Goal: Transaction & Acquisition: Purchase product/service

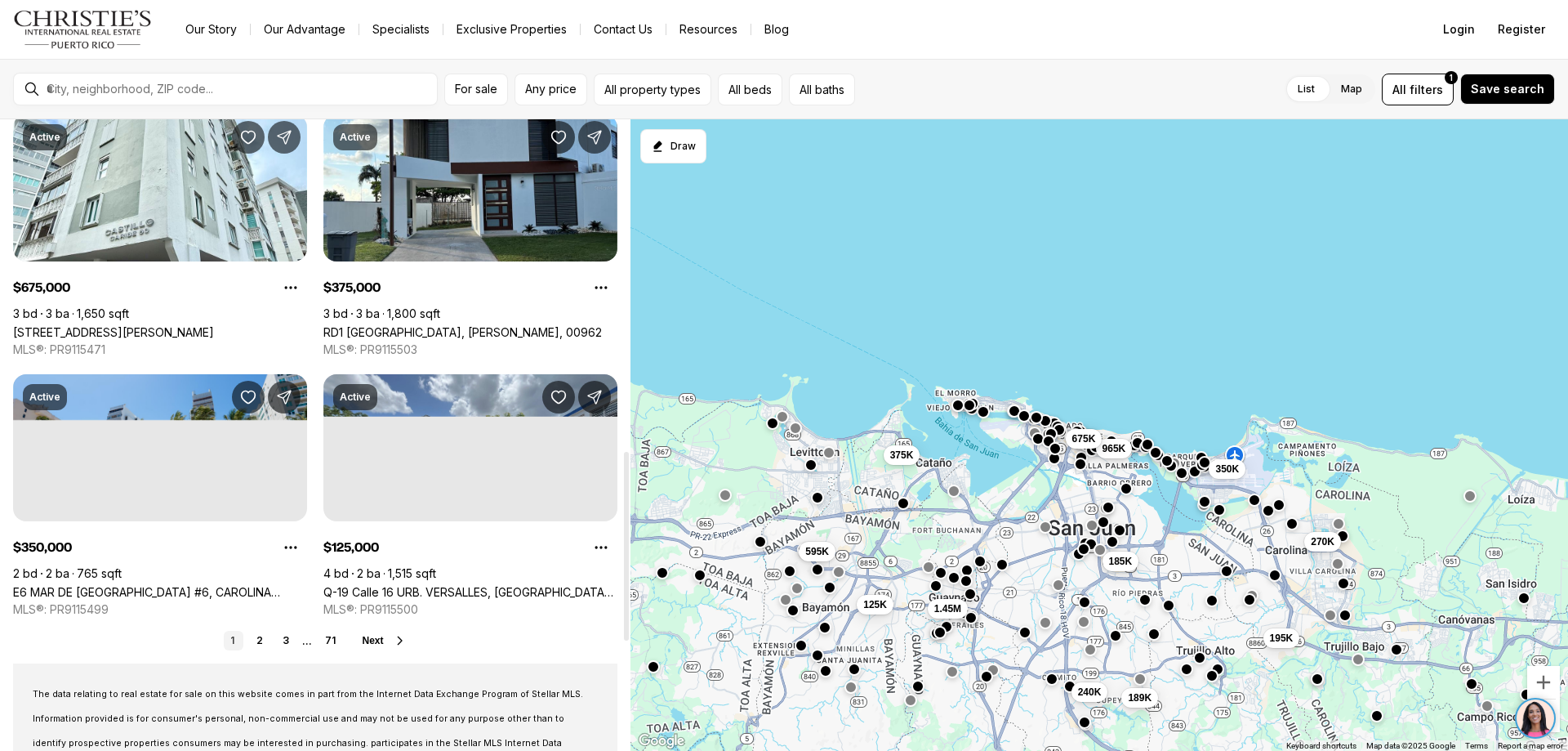
scroll to position [1112, 0]
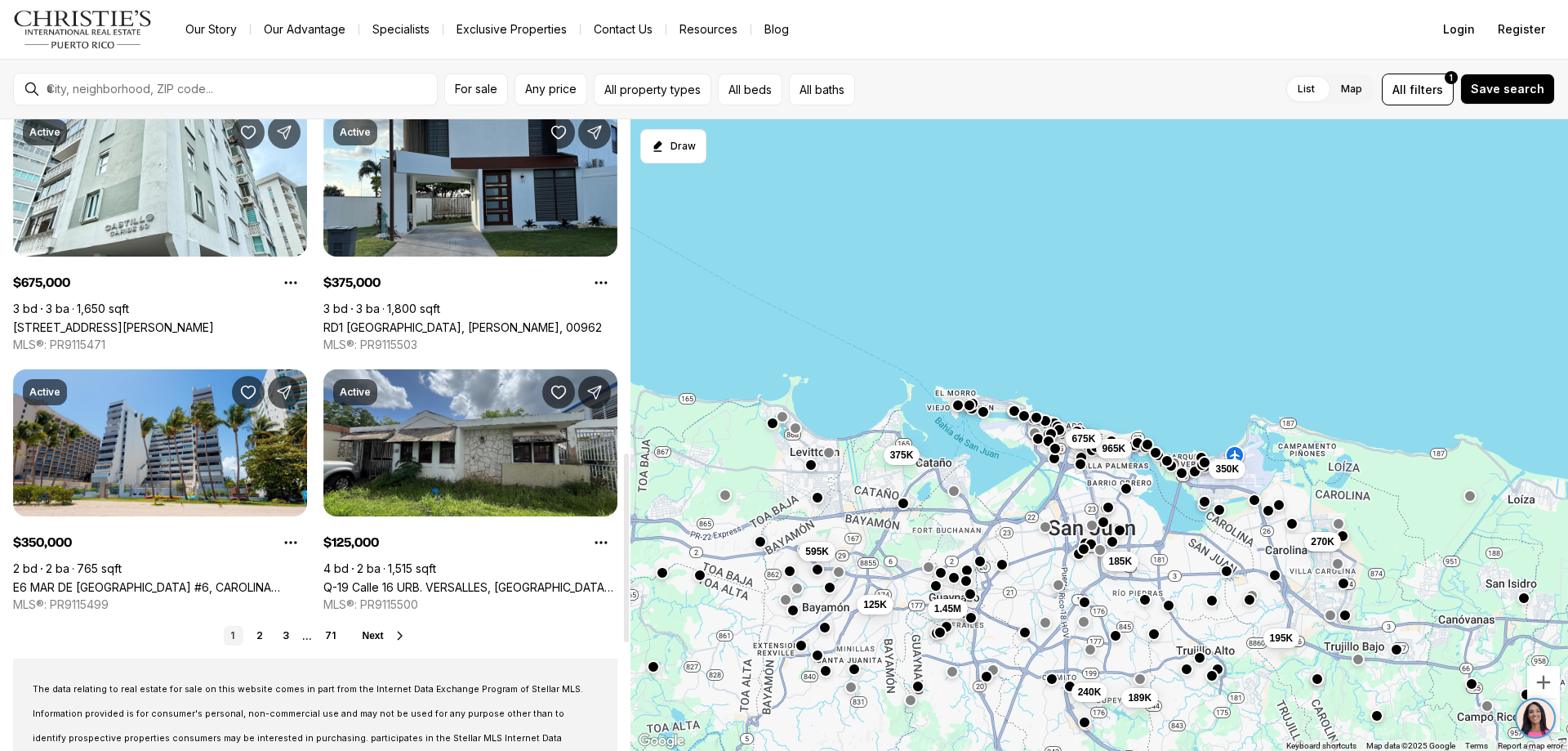
drag, startPoint x: 628, startPoint y: 133, endPoint x: 602, endPoint y: 466, distance: 334.0
click at [624, 466] on div at bounding box center [625, 547] width 5 height 189
click at [259, 622] on div "Real Estate & Homes for Sale 845 results Newest Active $185,000 4 bd 2 ba 927 s…" at bounding box center [315, 57] width 630 height 2103
click at [258, 629] on link "2" at bounding box center [260, 635] width 19 height 19
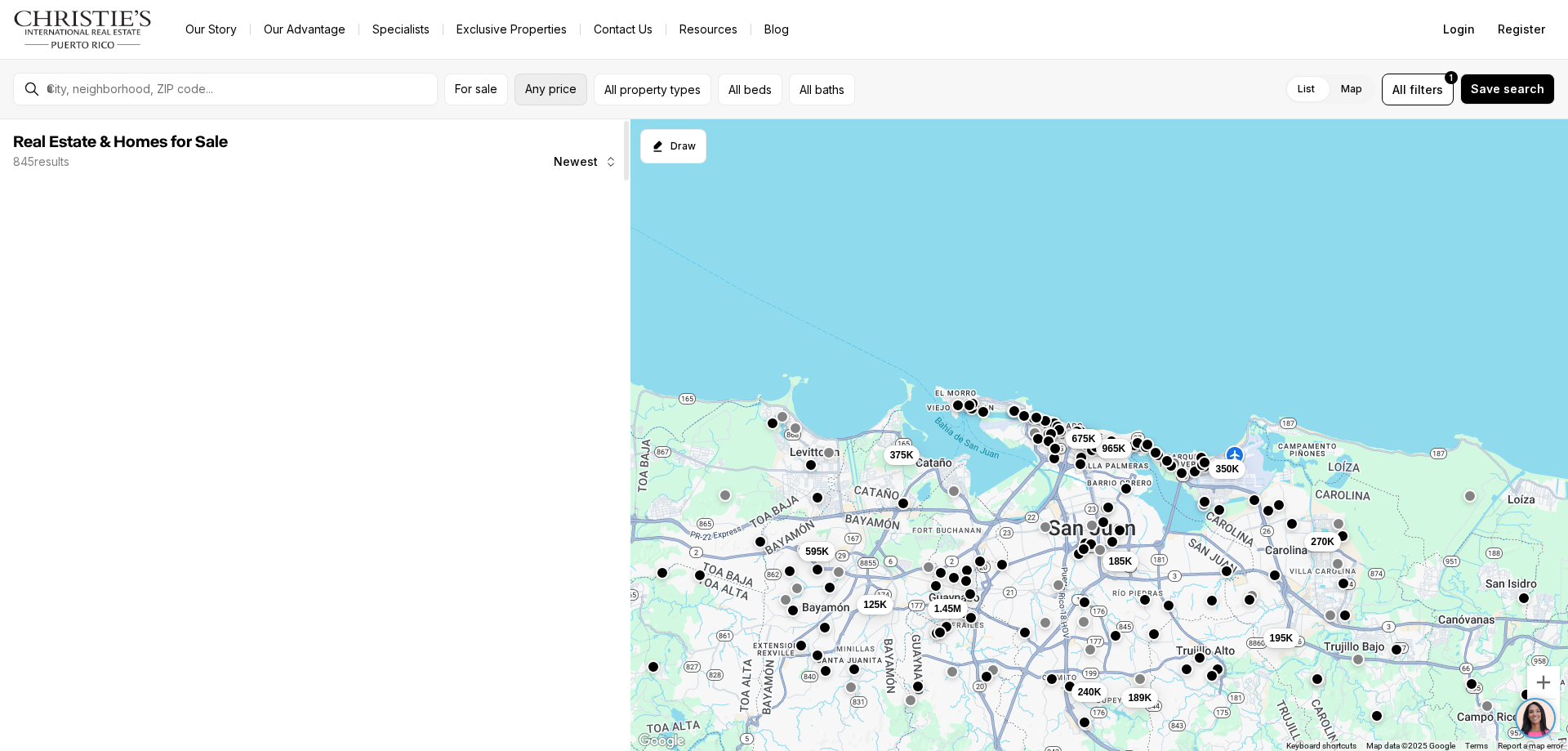
click at [559, 85] on span "Any price" at bounding box center [551, 89] width 52 height 13
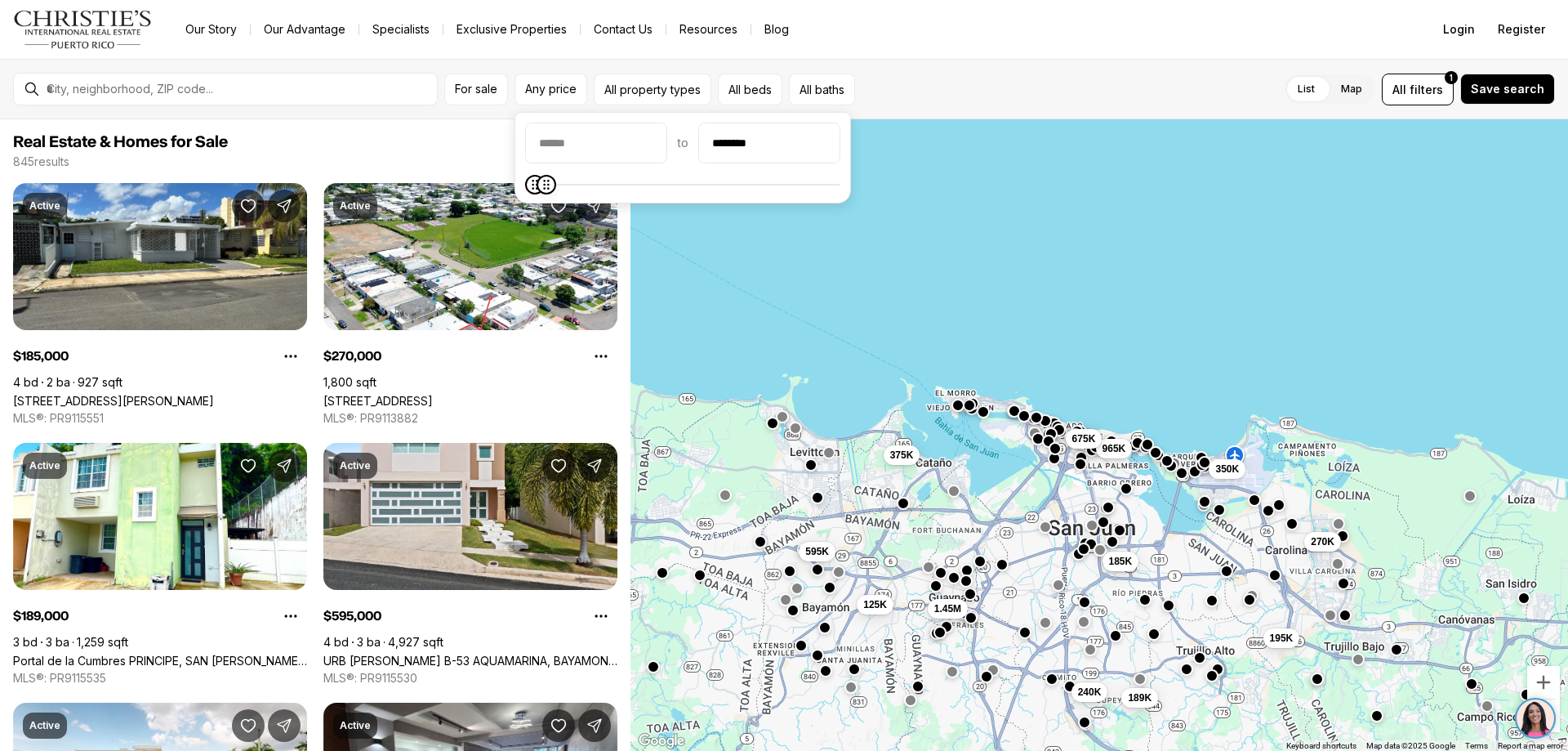
click at [540, 178] on icon "Maximum" at bounding box center [547, 185] width 13 height 13
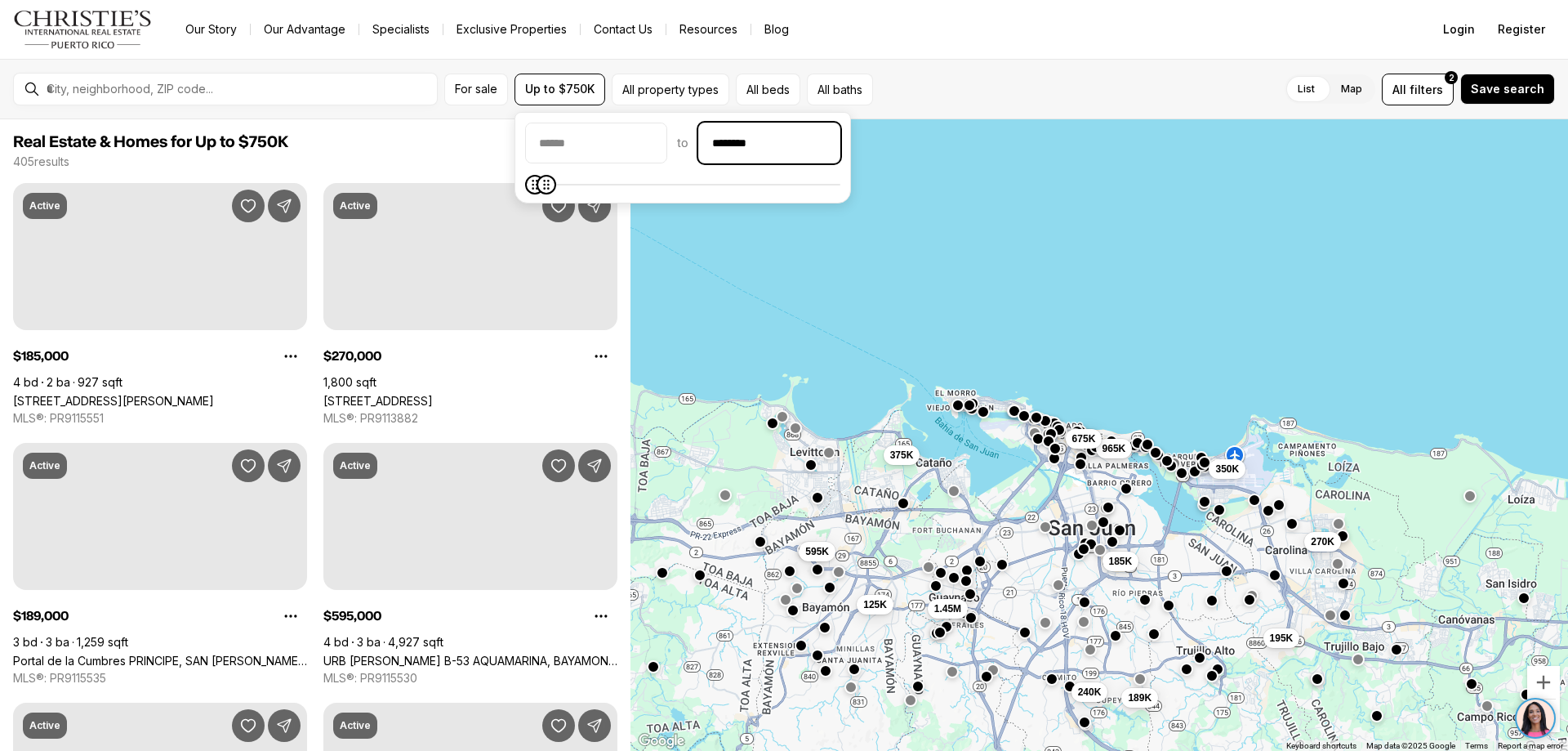
click at [755, 147] on input "********" at bounding box center [769, 143] width 141 height 39
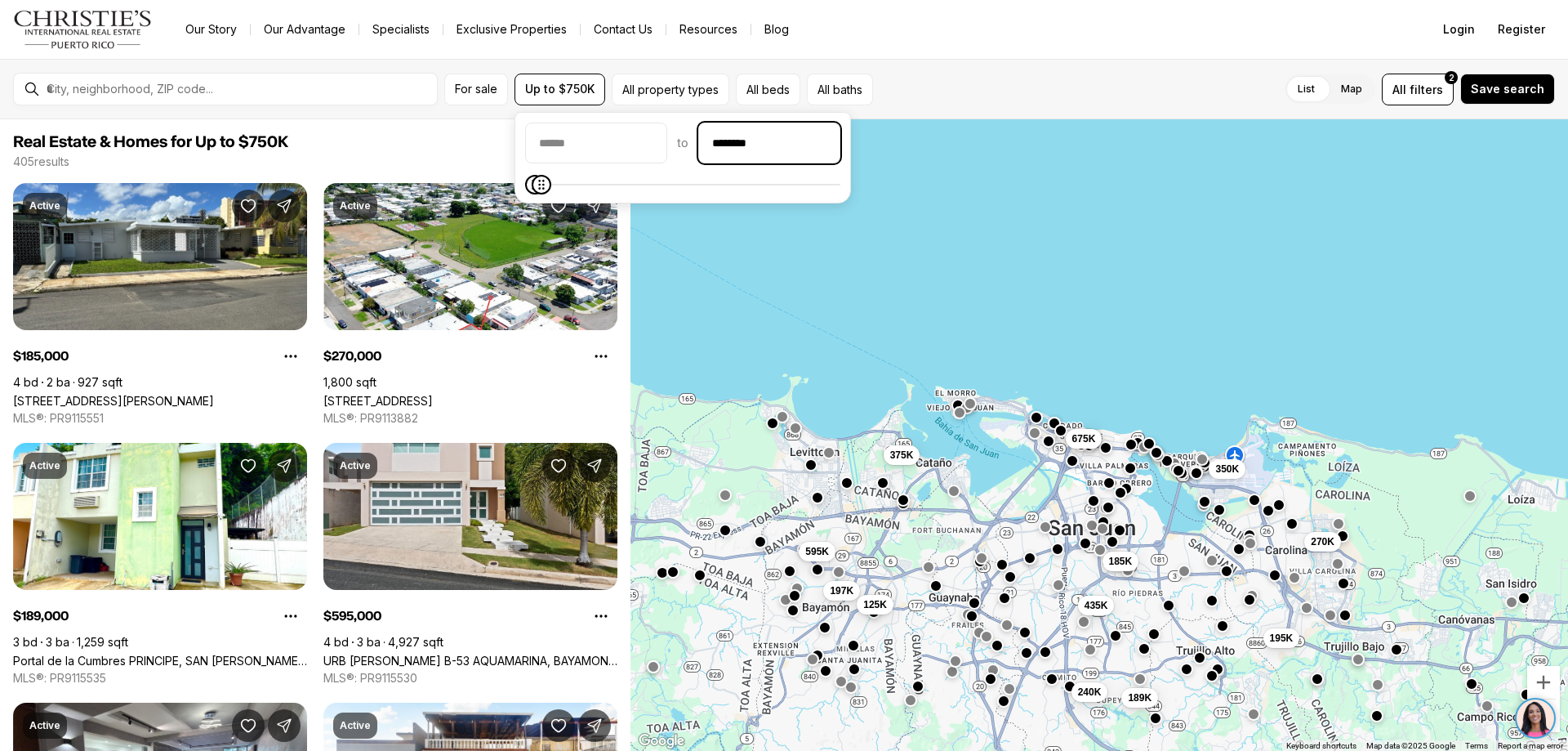
type input "********"
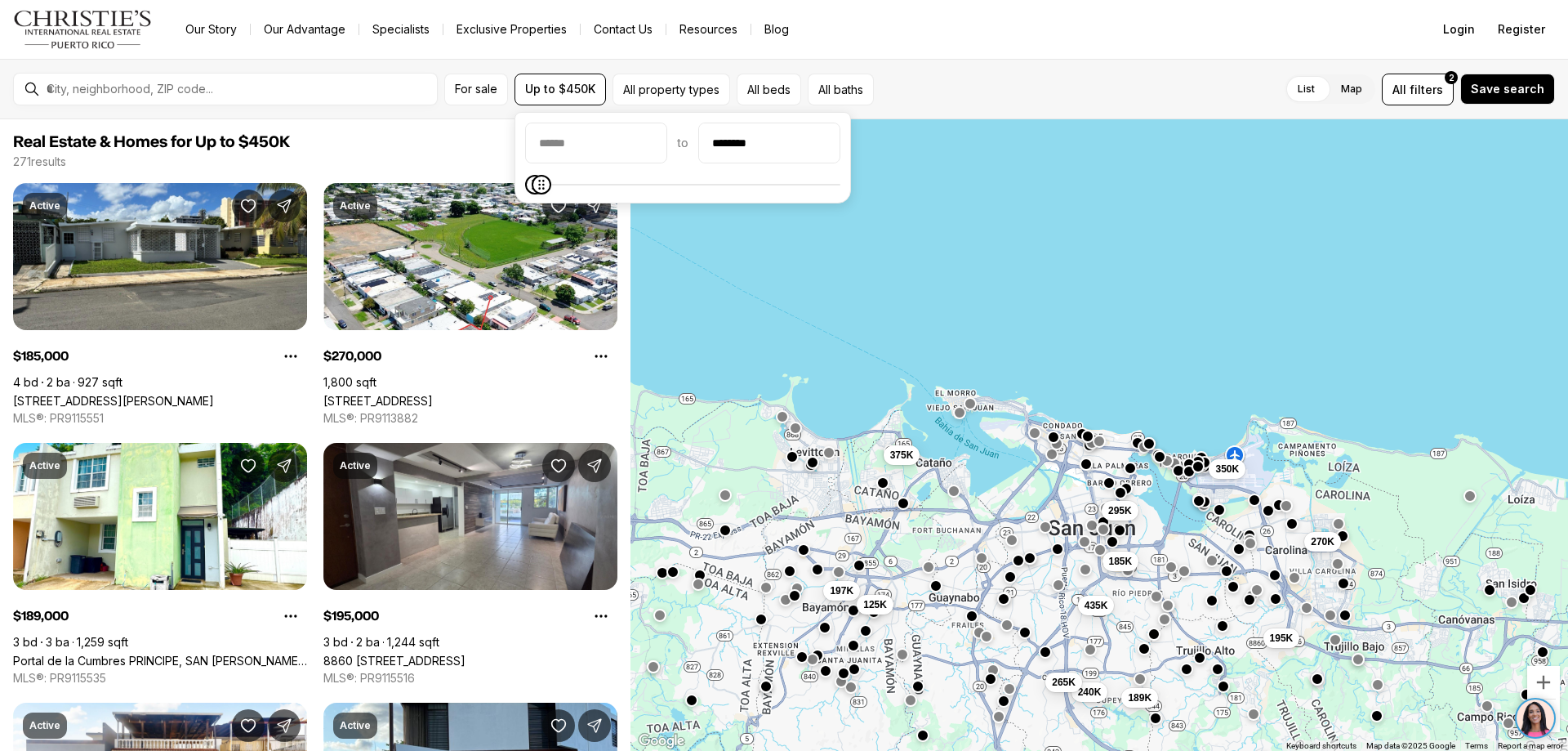
drag, startPoint x: 1523, startPoint y: 579, endPoint x: 1523, endPoint y: 563, distance: 16.0
click at [1523, 574] on div "270K 185K 435K 189K 195K 350K 295K 197K 125K 240K 265K 375K" at bounding box center [1099, 435] width 938 height 632
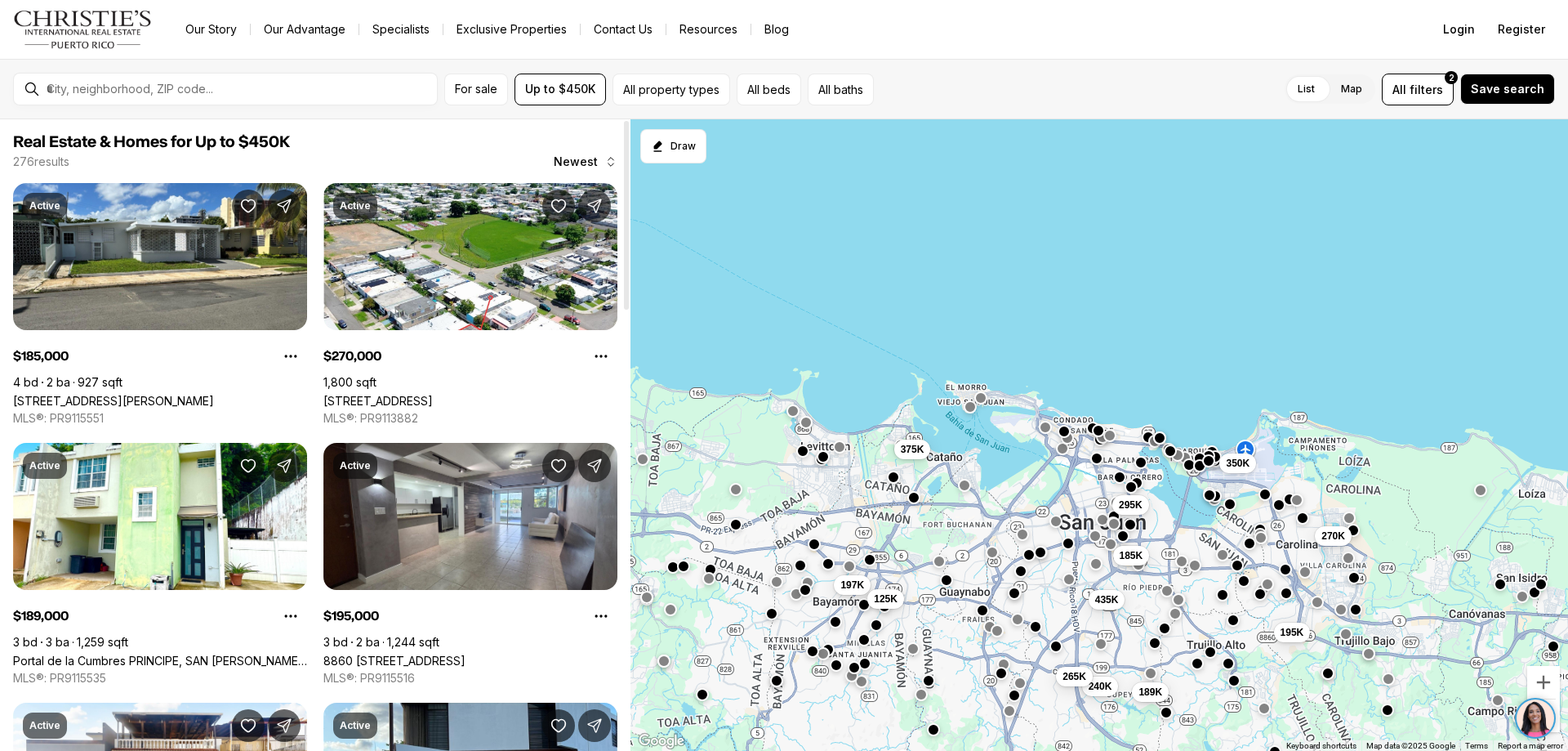
drag, startPoint x: 906, startPoint y: 674, endPoint x: 898, endPoint y: 662, distance: 14.4
click at [906, 669] on div "270K 185K 435K 189K 195K 350K 295K 197K 125K 240K 265K 375K" at bounding box center [1099, 435] width 938 height 632
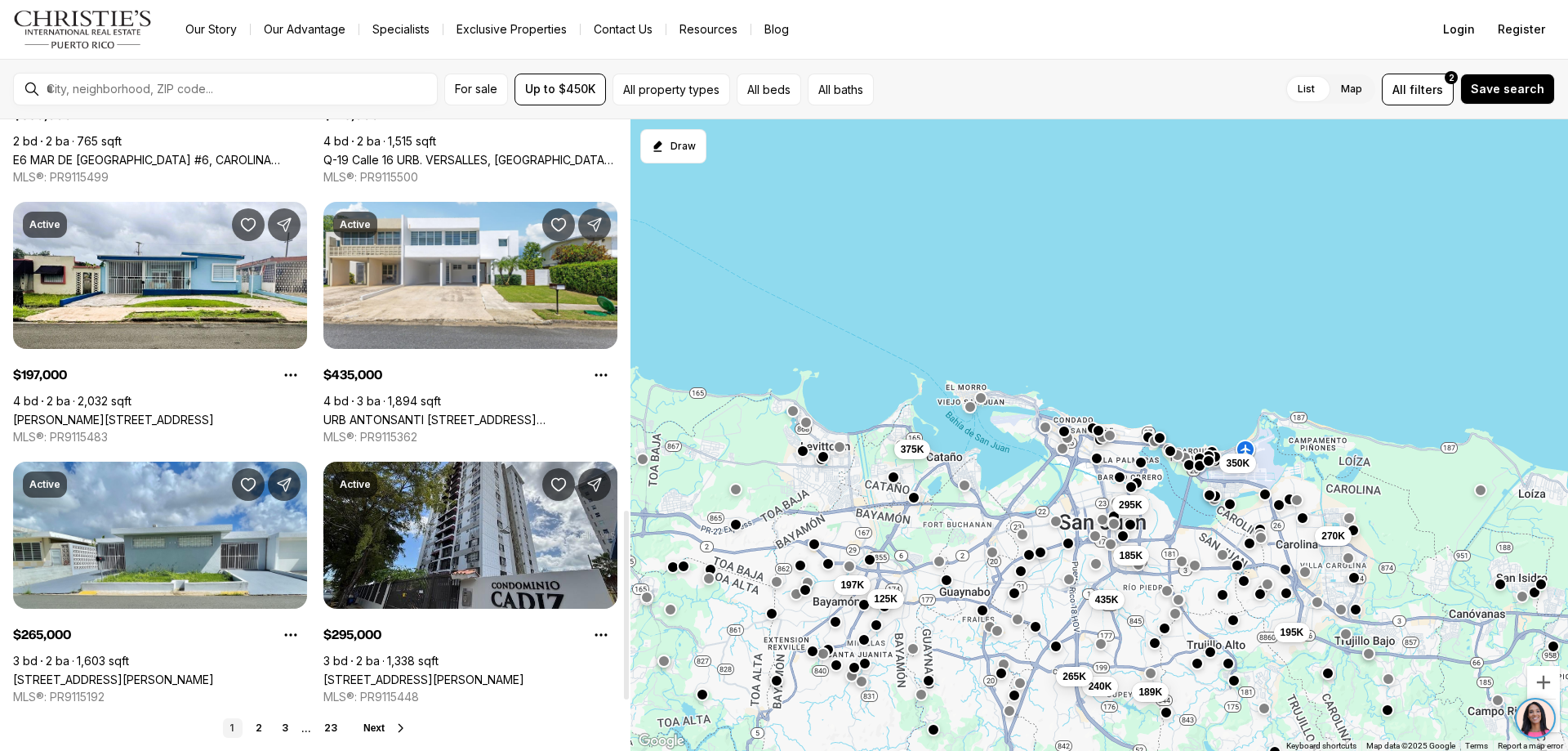
scroll to position [1470, 0]
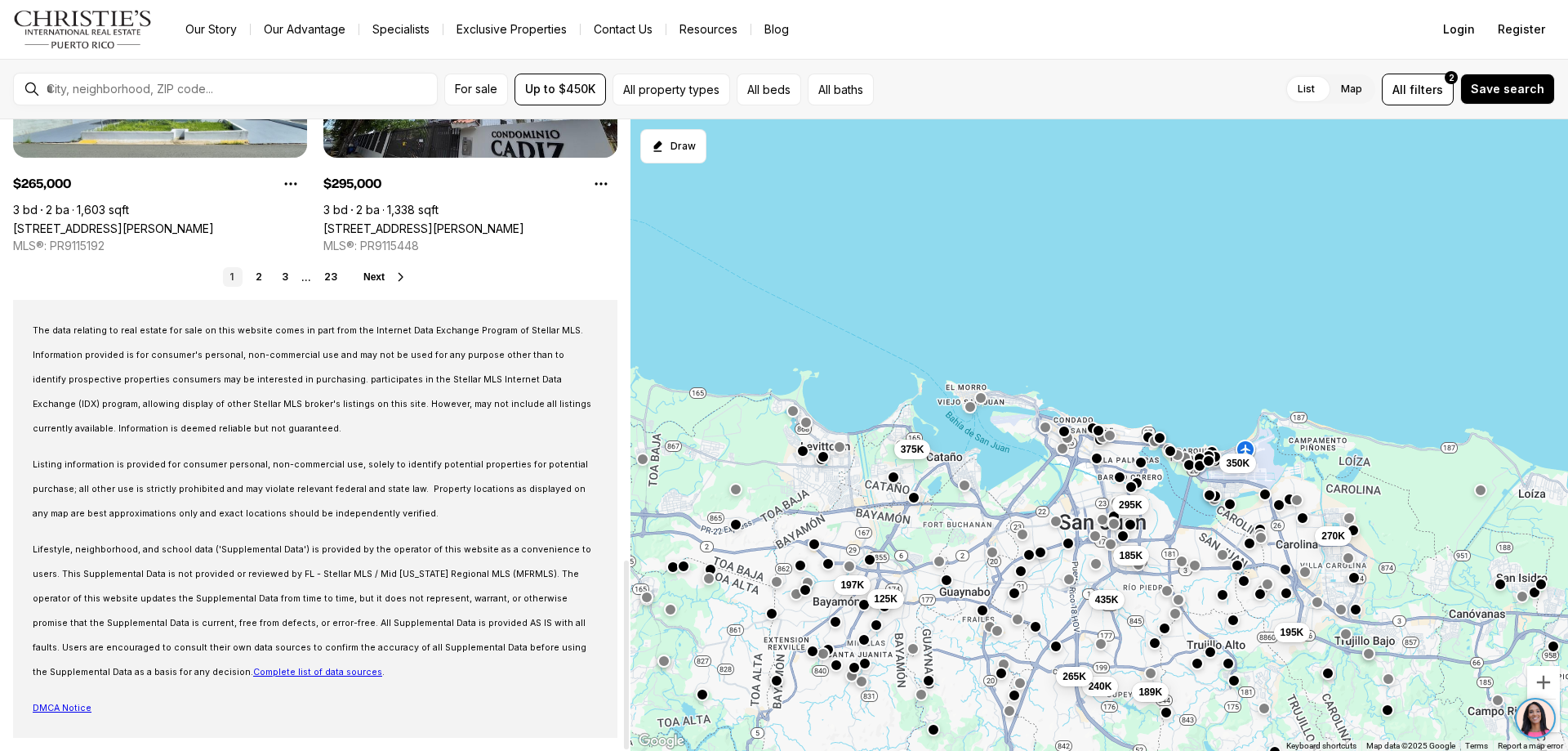
drag, startPoint x: 627, startPoint y: 127, endPoint x: 620, endPoint y: 709, distance: 582.0
click at [624, 709] on div at bounding box center [625, 654] width 5 height 189
click at [258, 274] on link "2" at bounding box center [259, 277] width 19 height 19
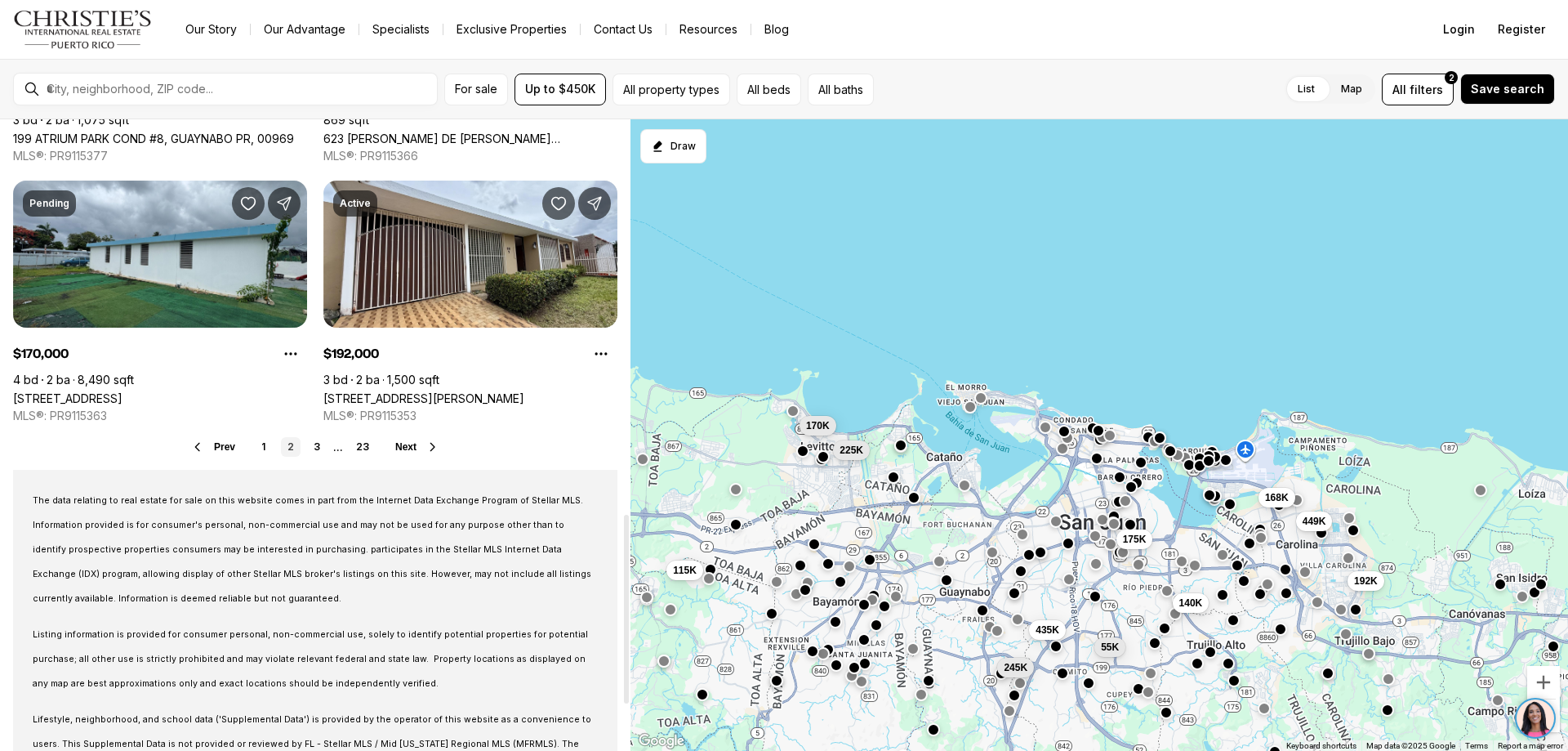
scroll to position [1345, 0]
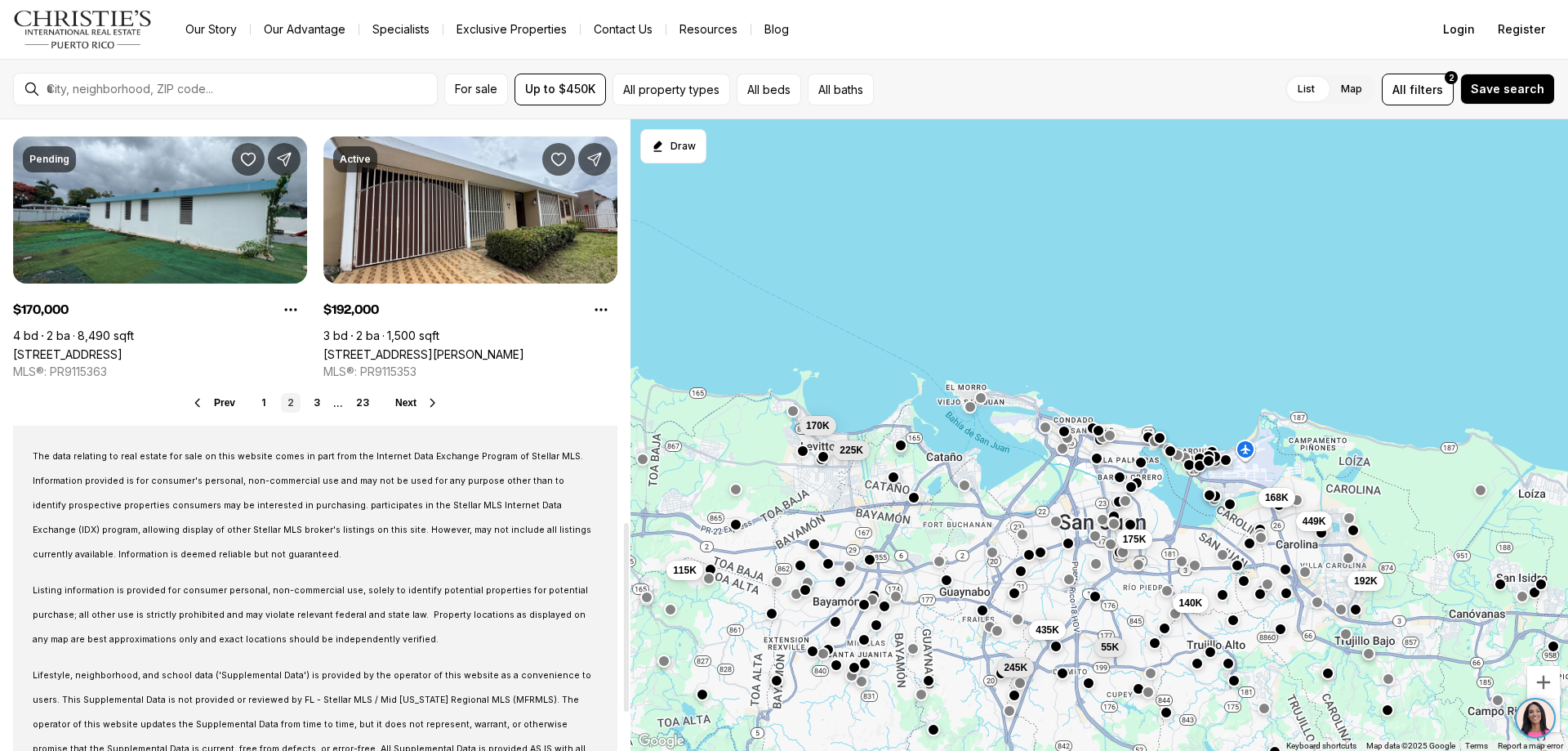
drag, startPoint x: 627, startPoint y: 125, endPoint x: 602, endPoint y: 528, distance: 403.8
click at [624, 528] on div at bounding box center [625, 617] width 5 height 189
click at [316, 398] on link "3" at bounding box center [317, 402] width 19 height 19
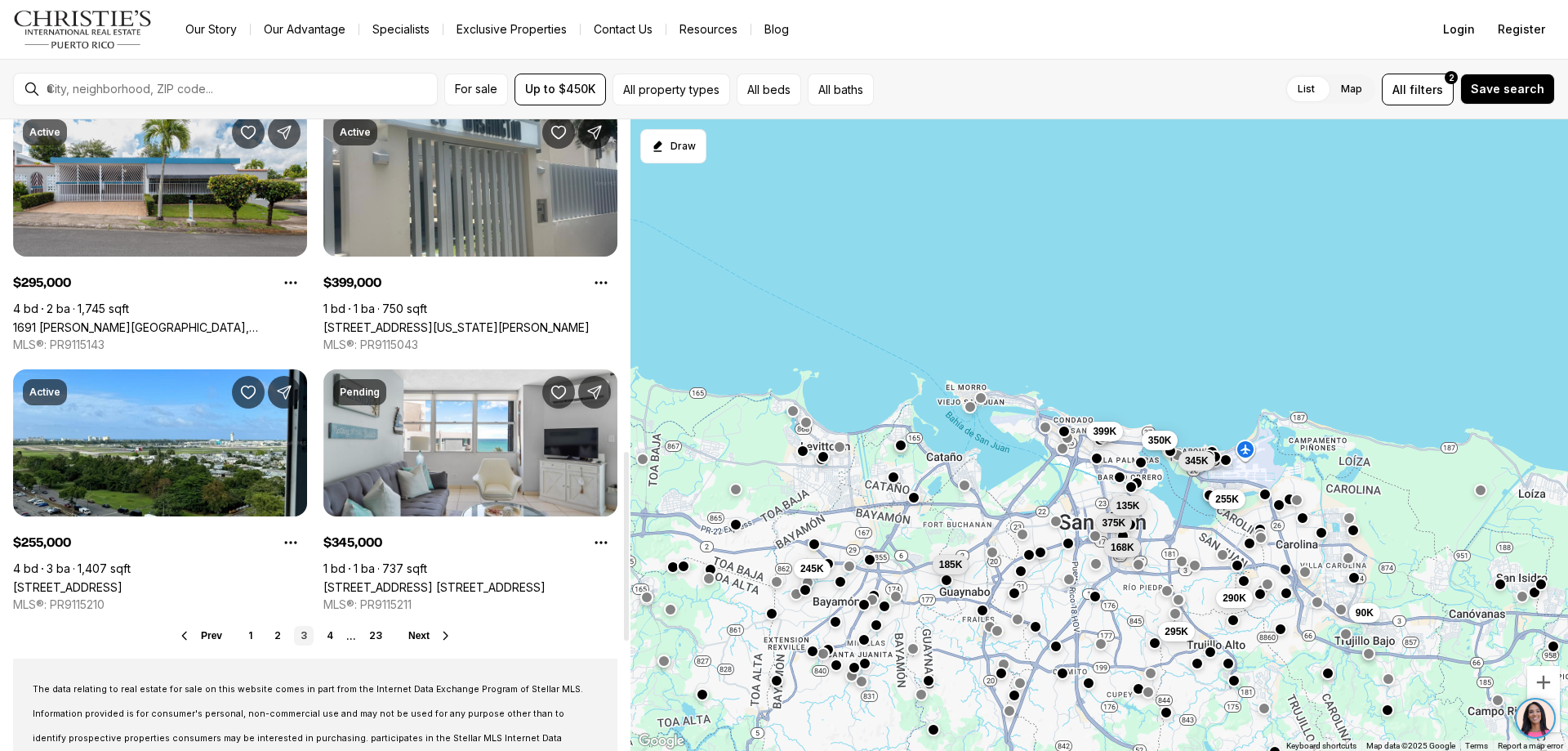
scroll to position [1121, 0]
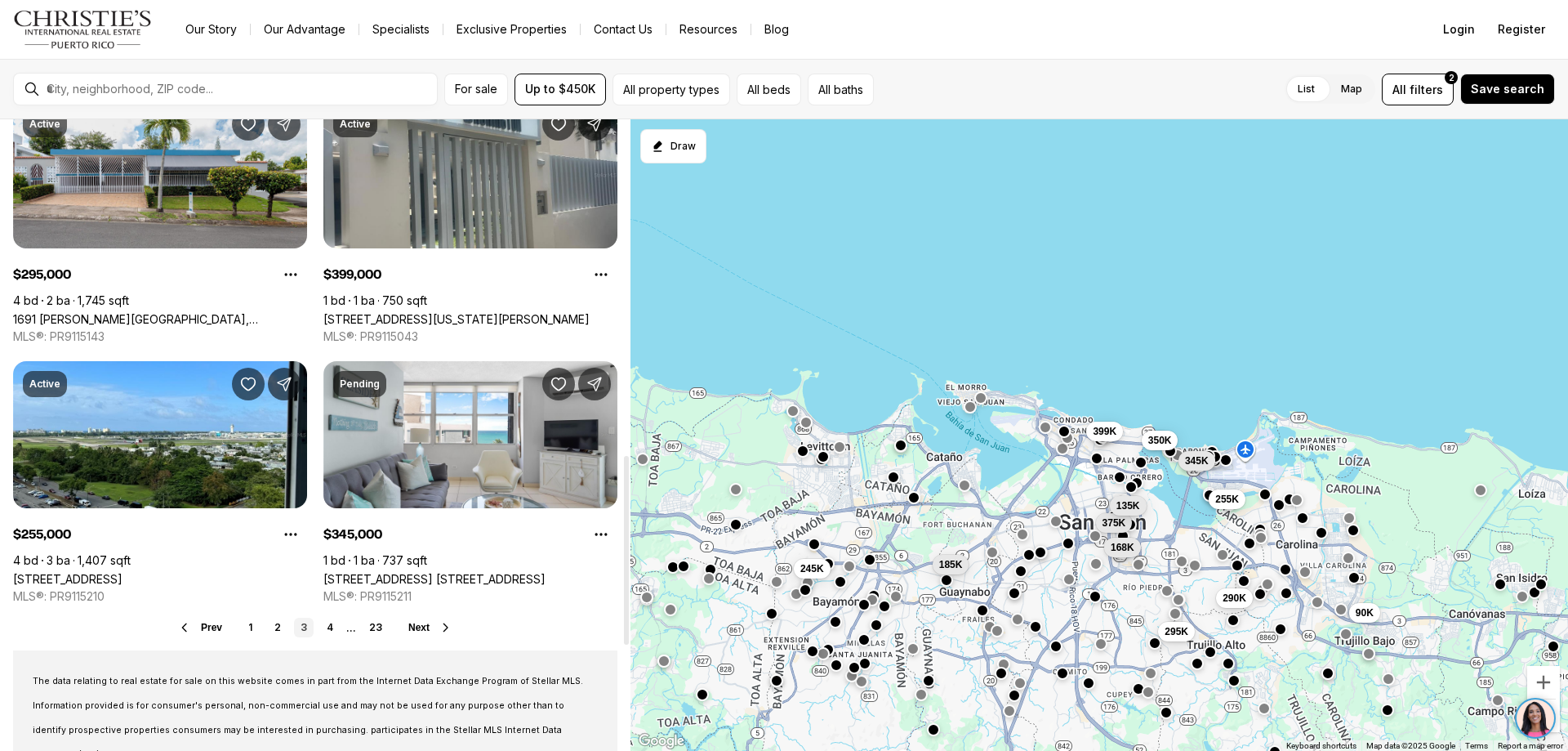
drag, startPoint x: 626, startPoint y: 123, endPoint x: 612, endPoint y: 457, distance: 334.3
click at [624, 457] on div at bounding box center [625, 550] width 5 height 189
click at [329, 626] on link "4" at bounding box center [330, 627] width 19 height 19
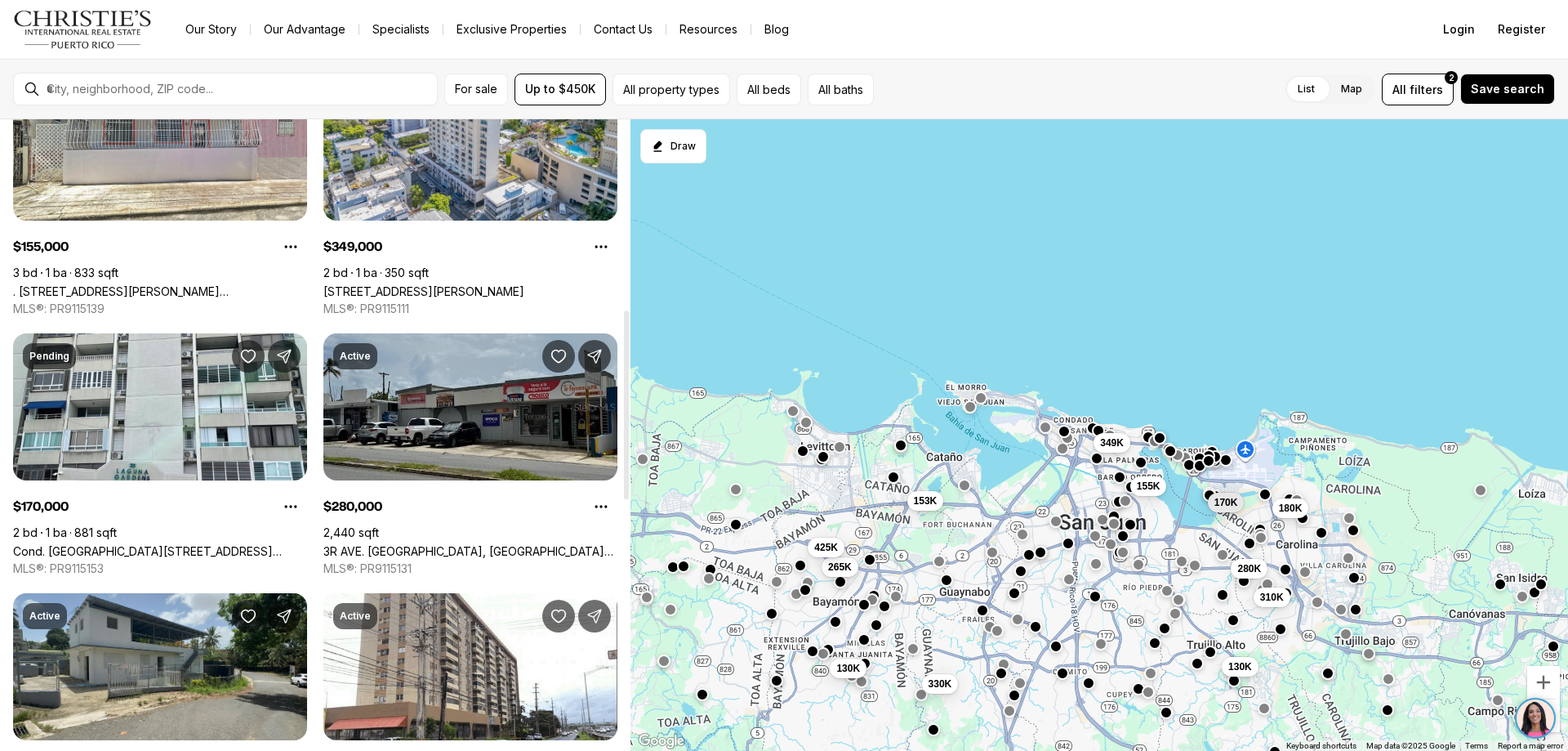
scroll to position [634, 0]
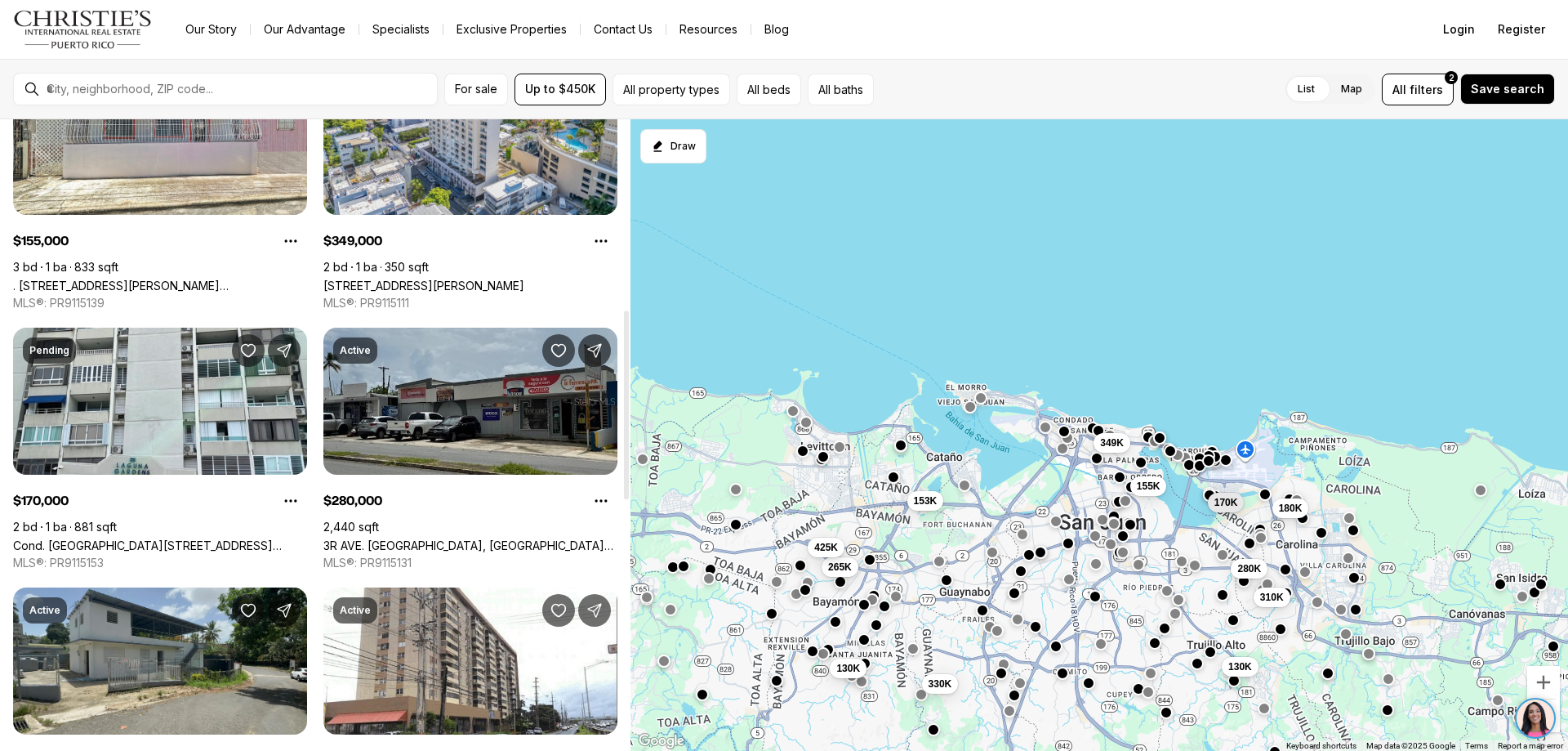
drag, startPoint x: 626, startPoint y: 324, endPoint x: 704, endPoint y: 265, distance: 97.8
click at [628, 310] on div at bounding box center [625, 404] width 5 height 189
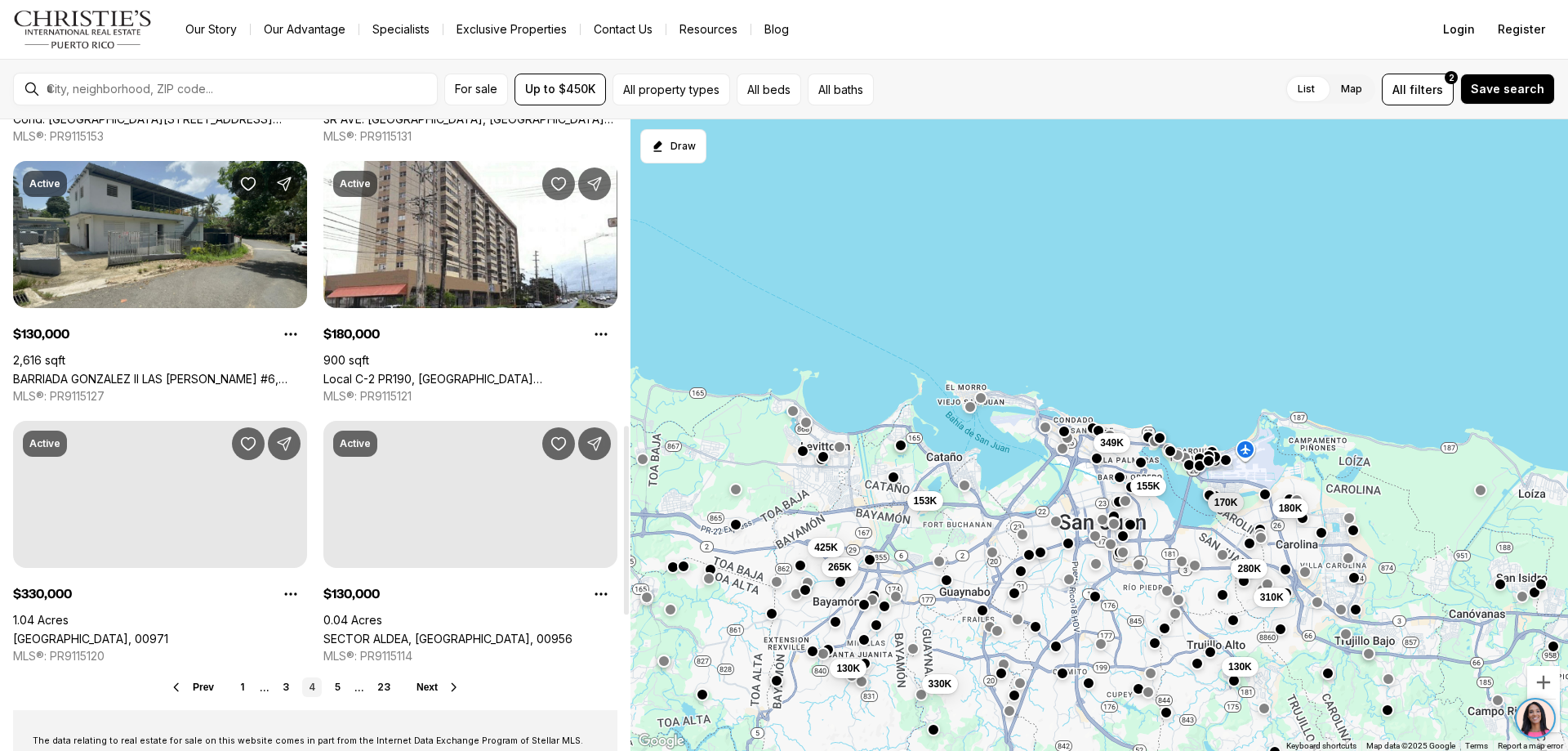
scroll to position [1085, 0]
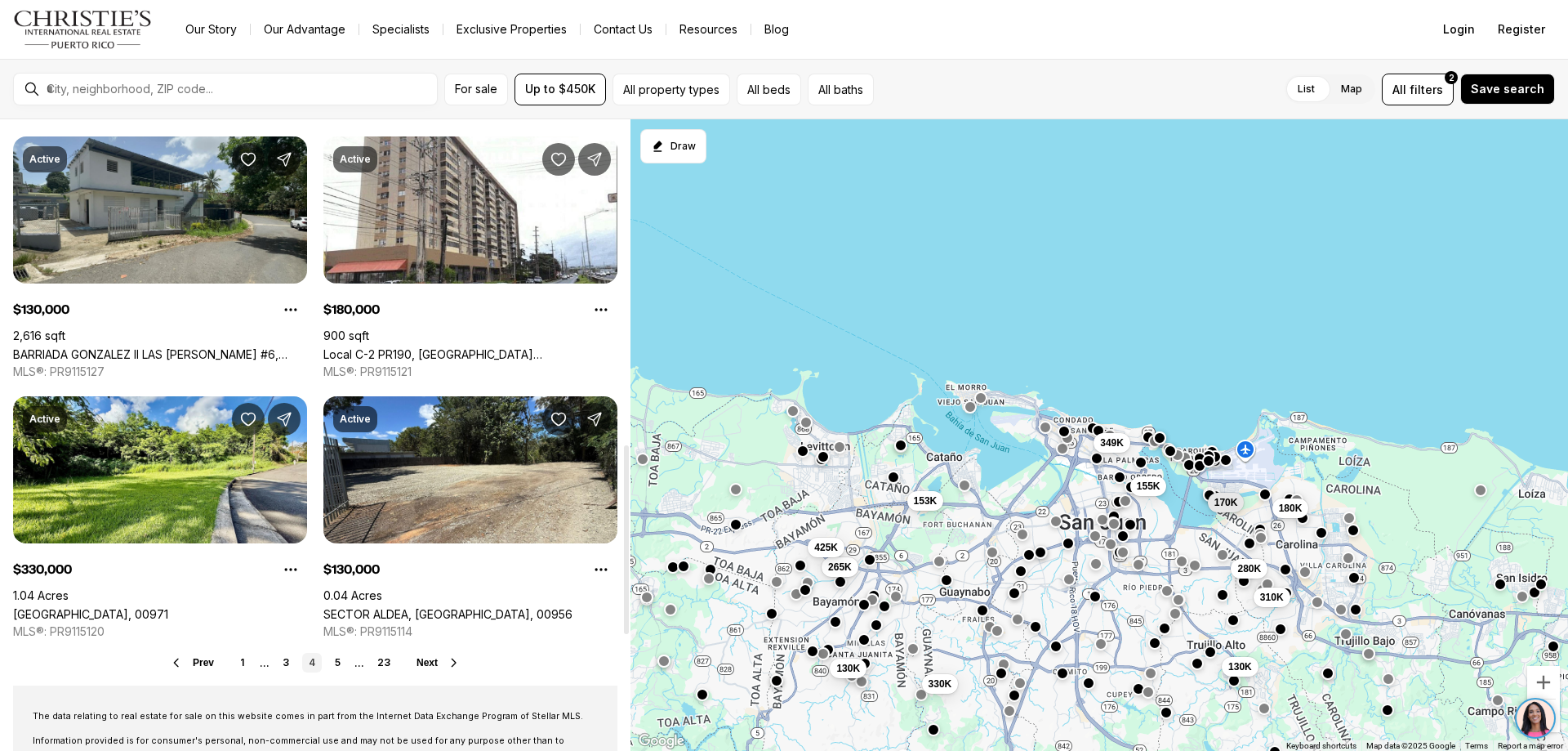
drag, startPoint x: 625, startPoint y: 316, endPoint x: 628, endPoint y: 451, distance: 135.0
click at [628, 451] on div at bounding box center [625, 539] width 5 height 189
click at [338, 661] on link "5" at bounding box center [338, 662] width 19 height 19
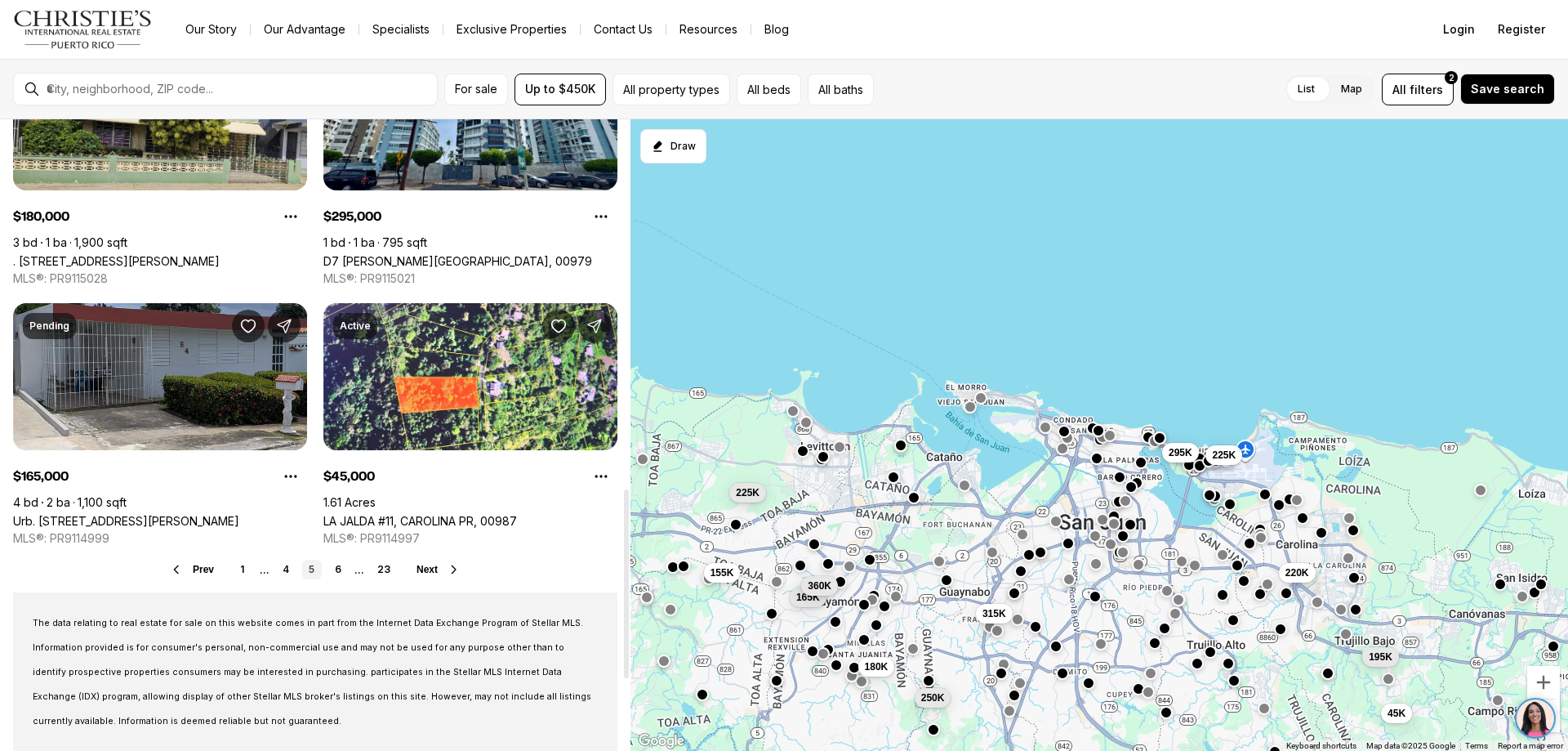
scroll to position [1255, 0]
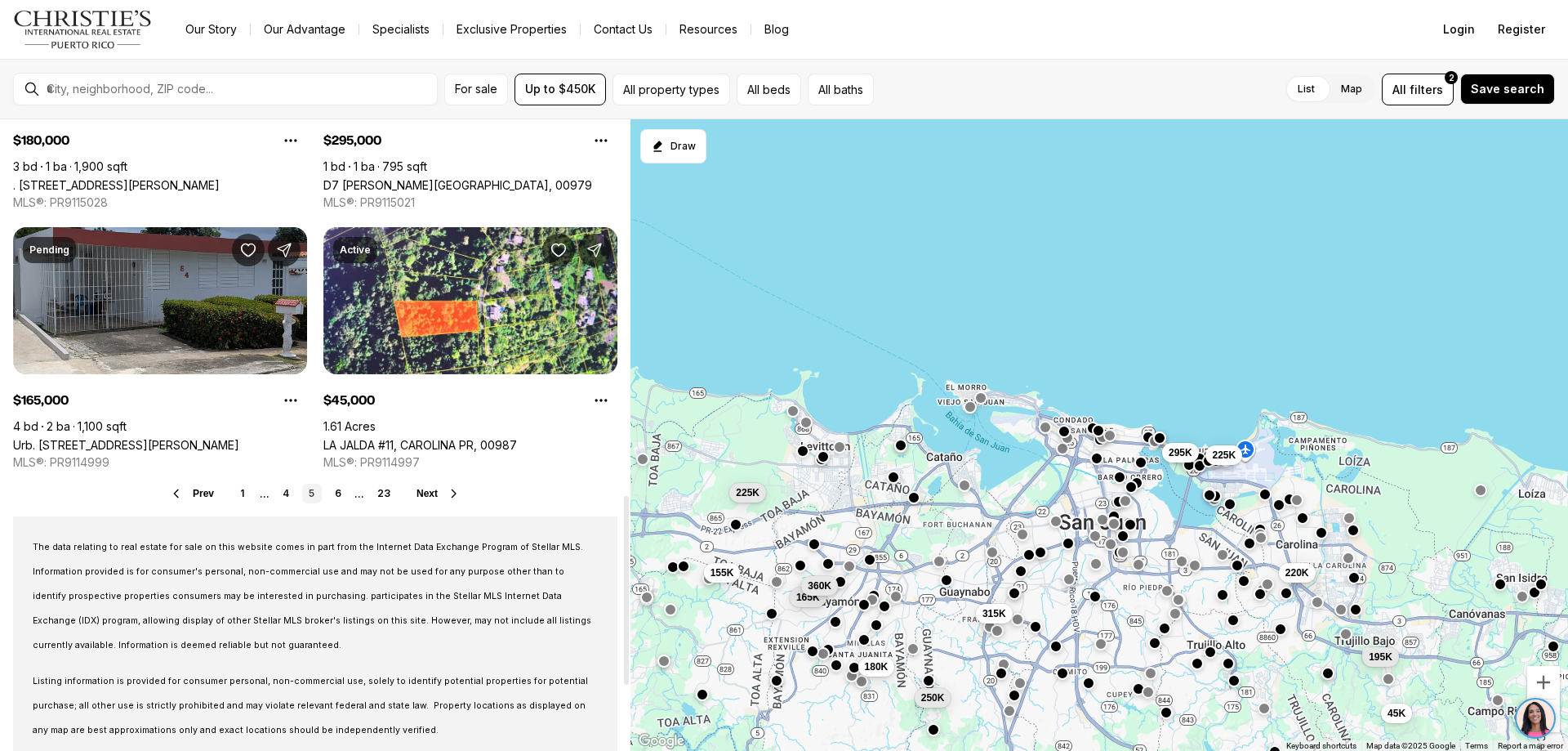
drag, startPoint x: 625, startPoint y: 131, endPoint x: 632, endPoint y: 507, distance: 376.1
click at [628, 507] on div at bounding box center [625, 590] width 5 height 189
click at [341, 489] on link "6" at bounding box center [338, 493] width 19 height 19
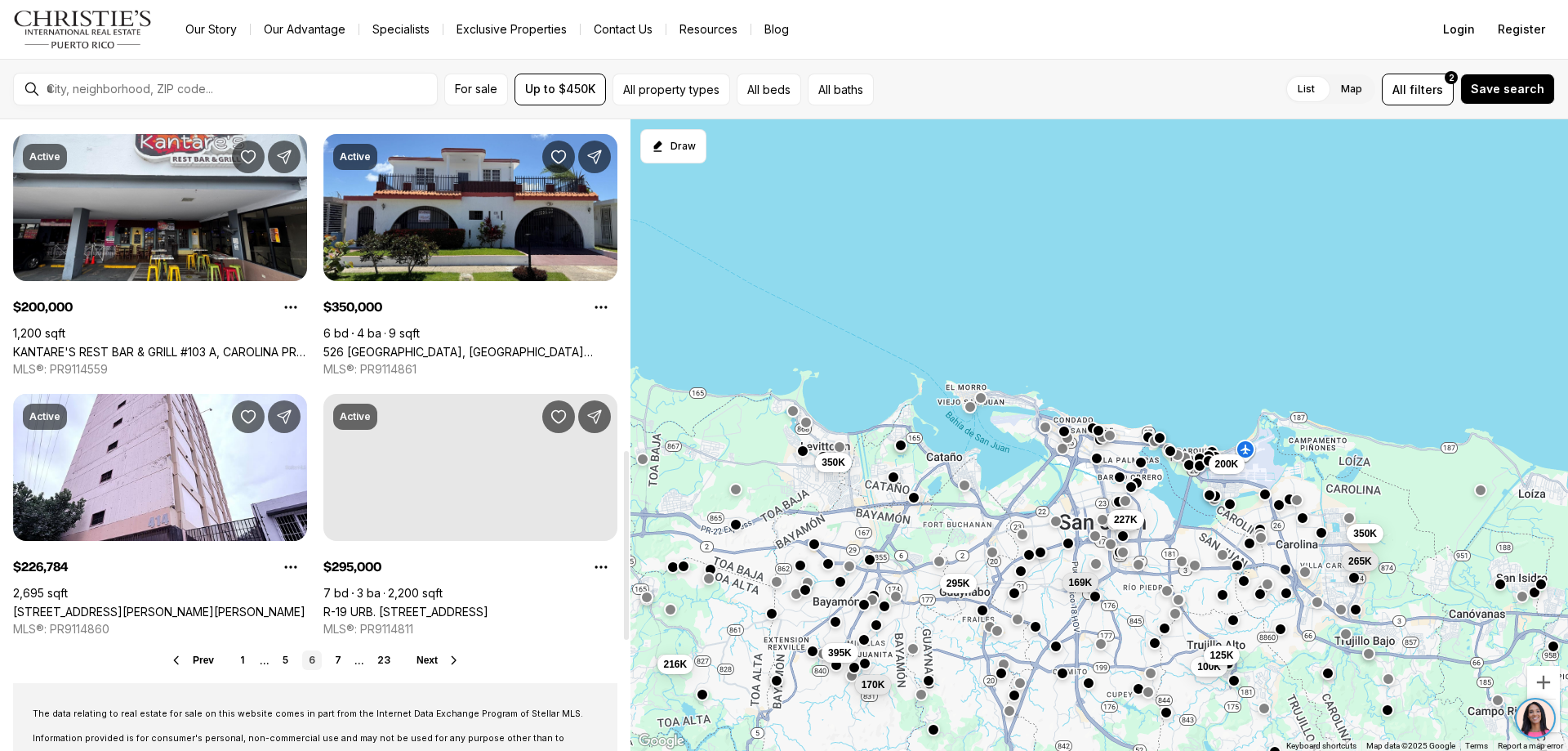
scroll to position [1112, 0]
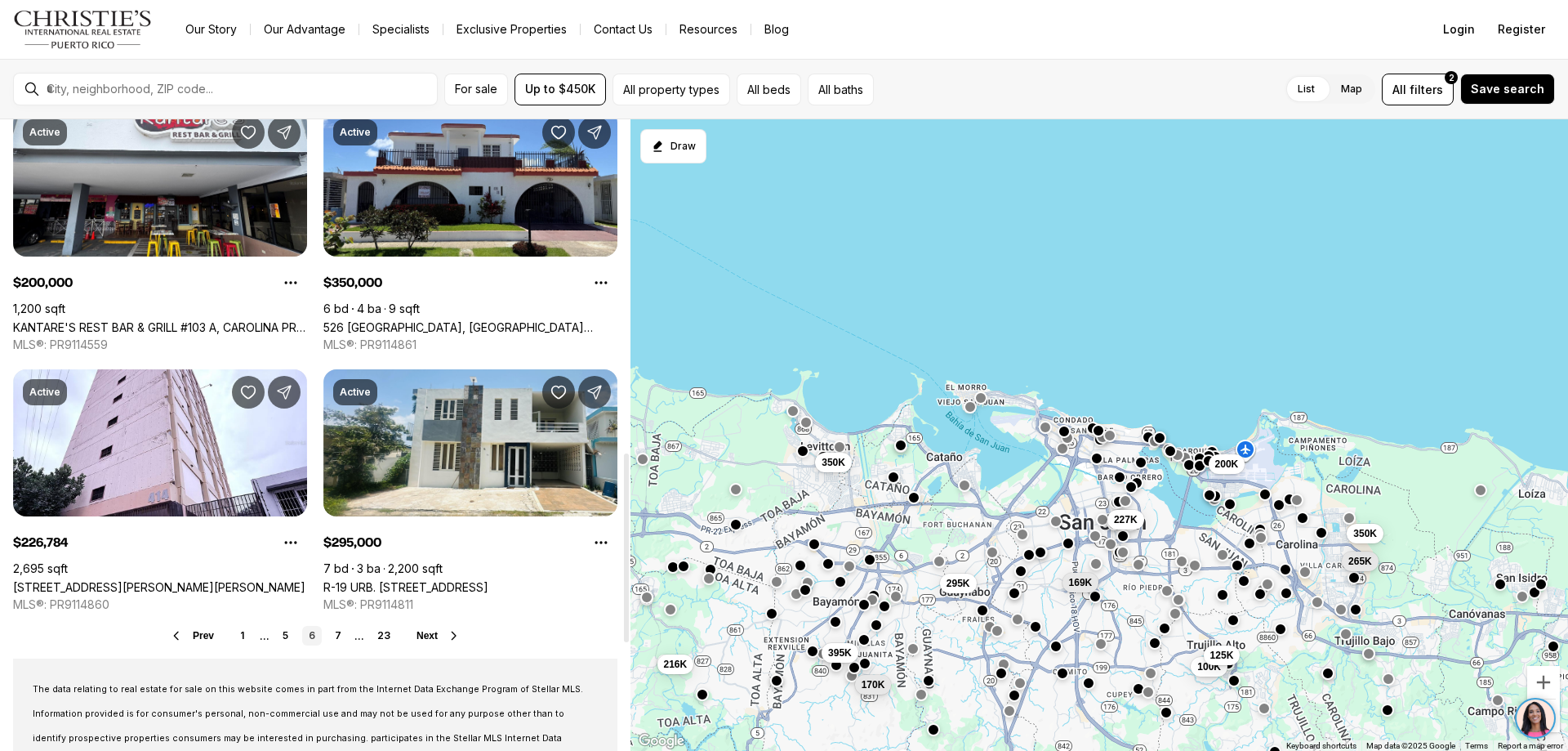
drag, startPoint x: 625, startPoint y: 129, endPoint x: 647, endPoint y: 462, distance: 333.7
click at [628, 462] on div at bounding box center [625, 547] width 5 height 189
click at [336, 629] on link "7" at bounding box center [338, 635] width 19 height 19
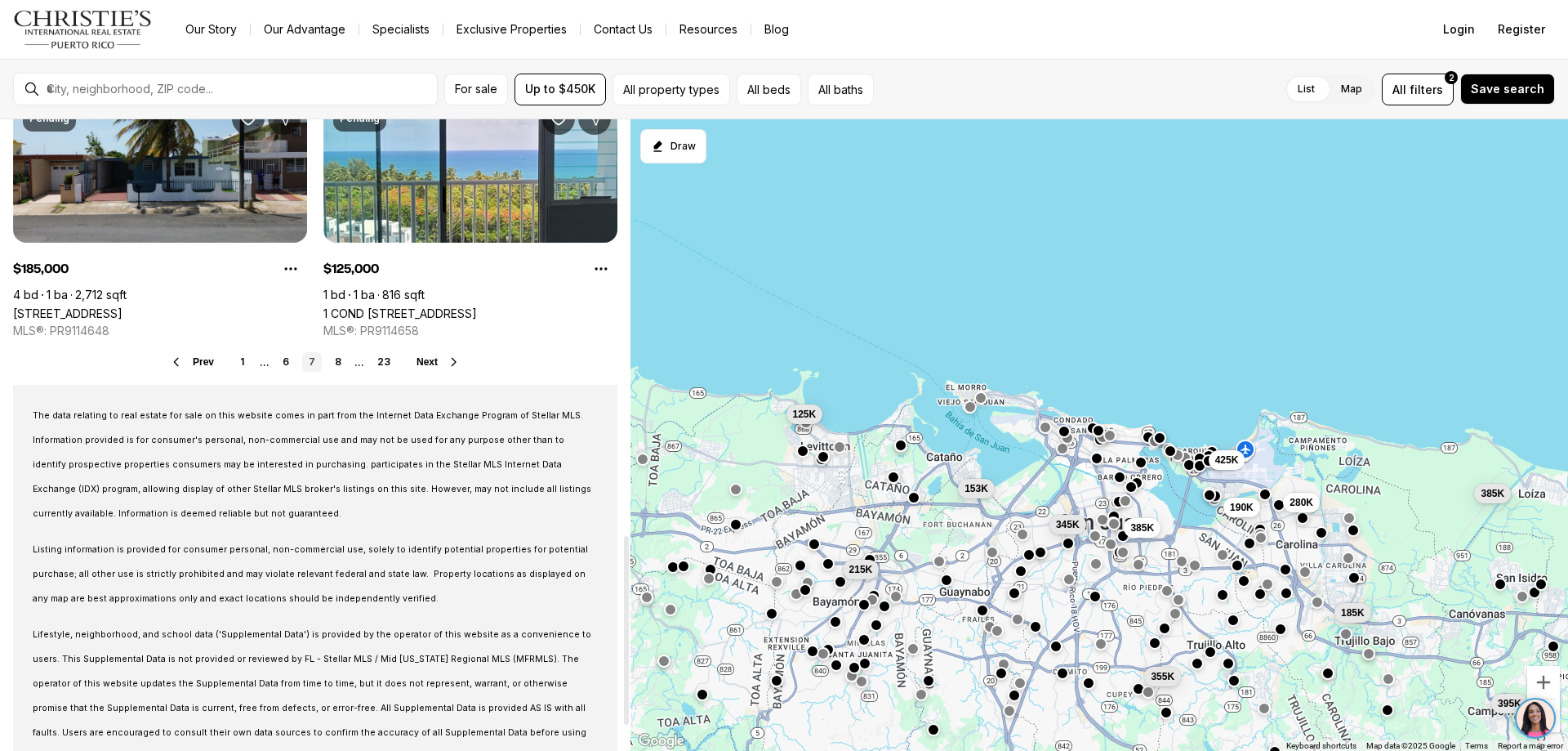
scroll to position [1388, 0]
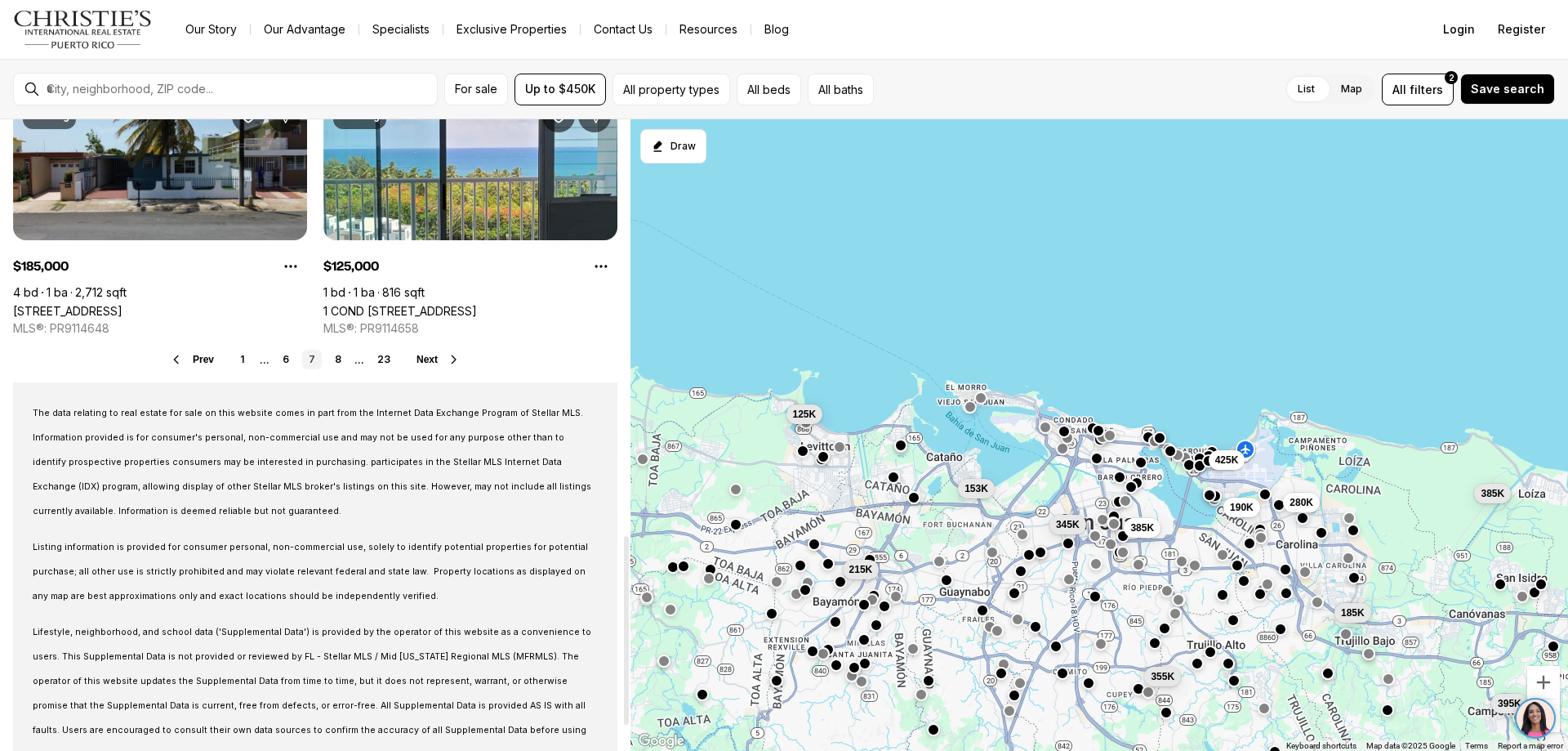
drag, startPoint x: 628, startPoint y: 133, endPoint x: 612, endPoint y: 548, distance: 415.3
click at [624, 548] on div at bounding box center [625, 629] width 5 height 189
click at [343, 356] on link "8" at bounding box center [338, 359] width 19 height 19
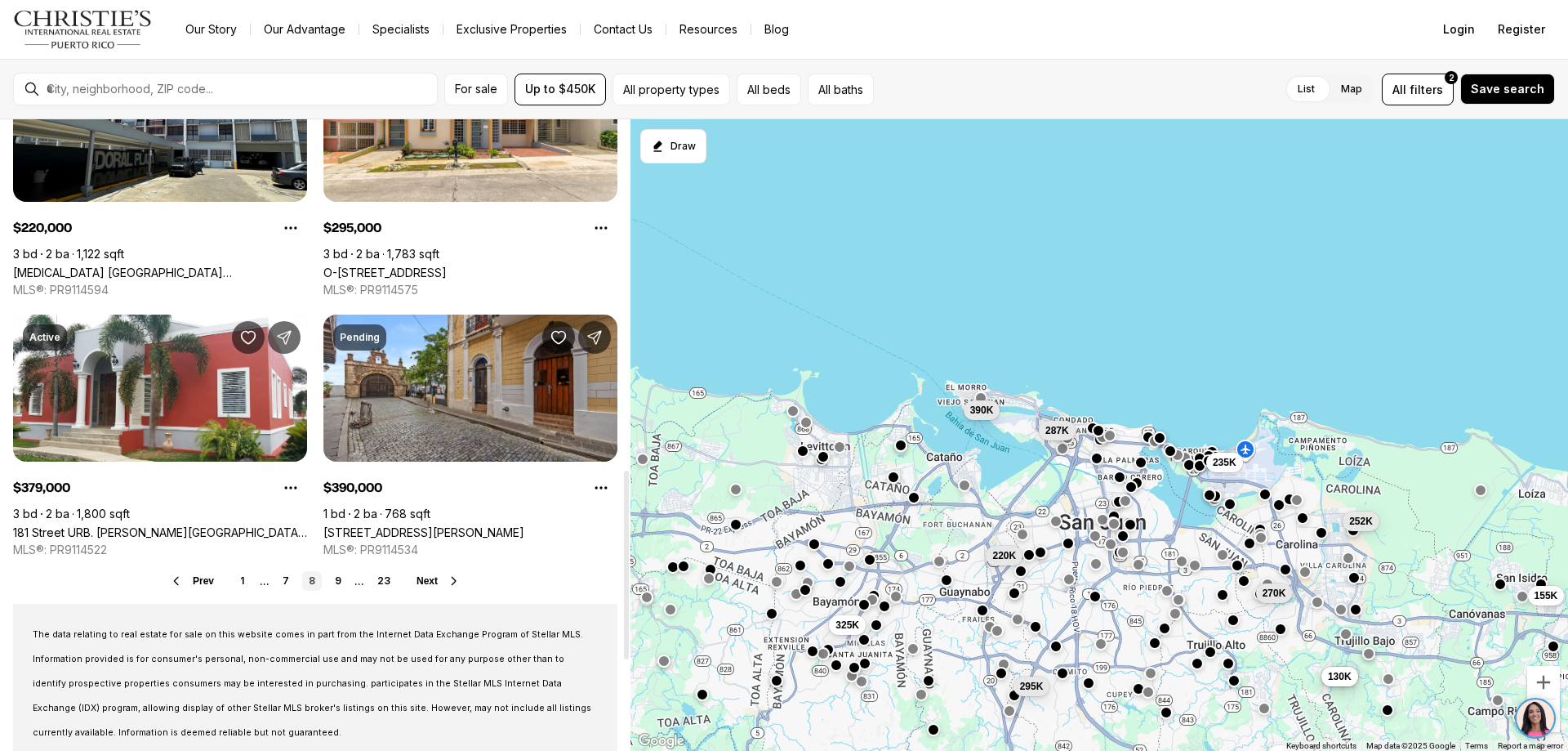
scroll to position [1172, 0]
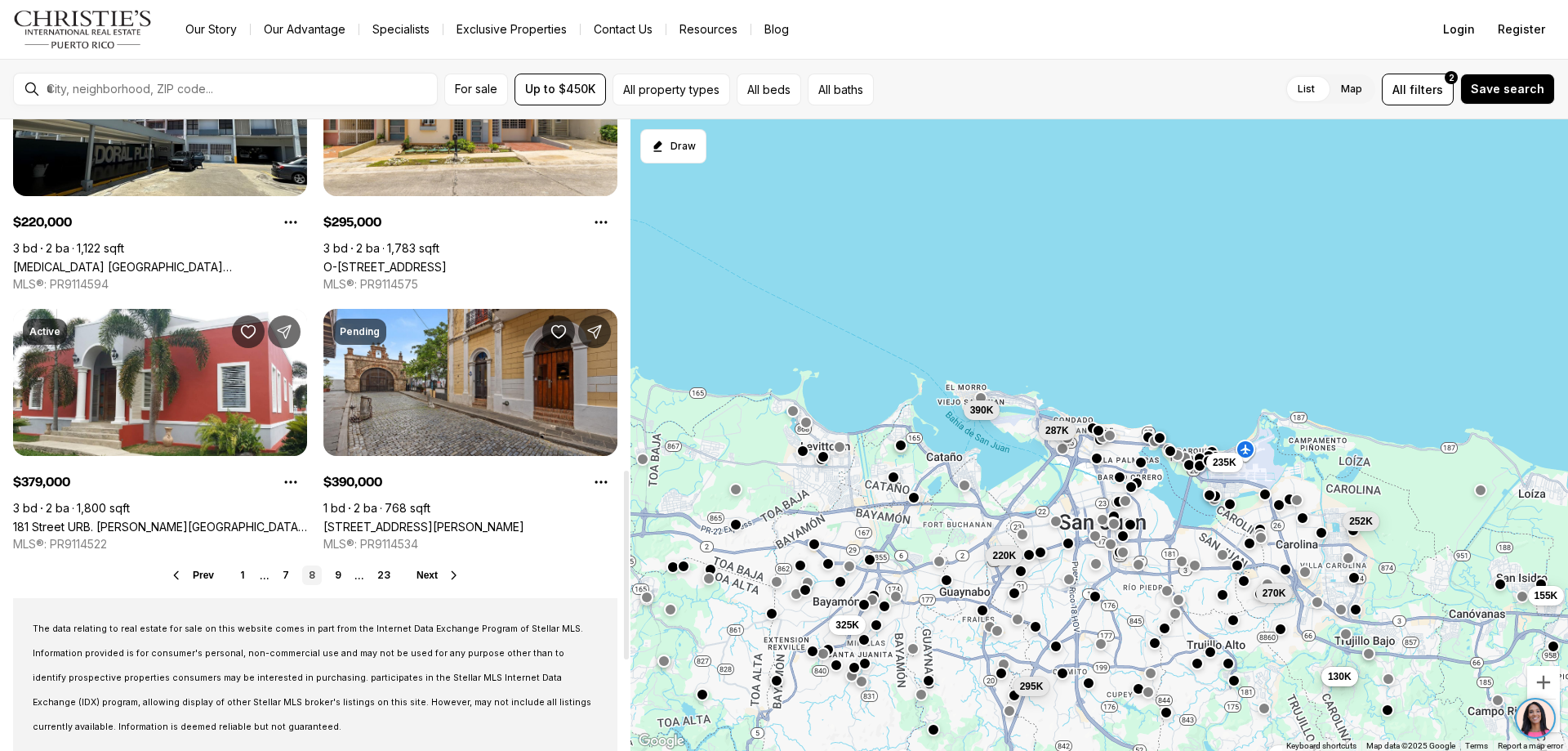
drag, startPoint x: 625, startPoint y: 129, endPoint x: 603, endPoint y: 479, distance: 350.7
click at [624, 479] on div at bounding box center [625, 564] width 5 height 189
click at [339, 569] on link "9" at bounding box center [338, 575] width 19 height 19
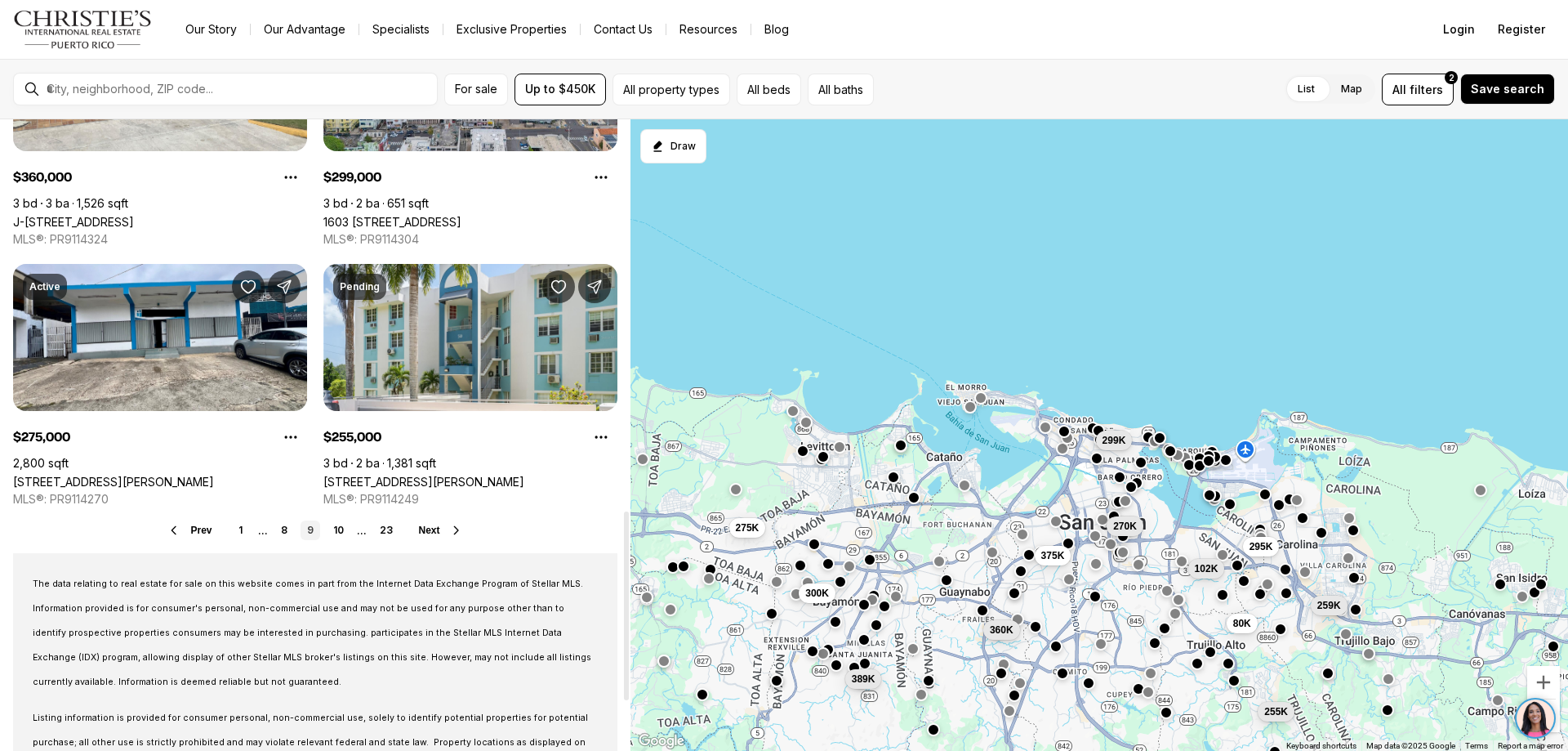
scroll to position [1307, 0]
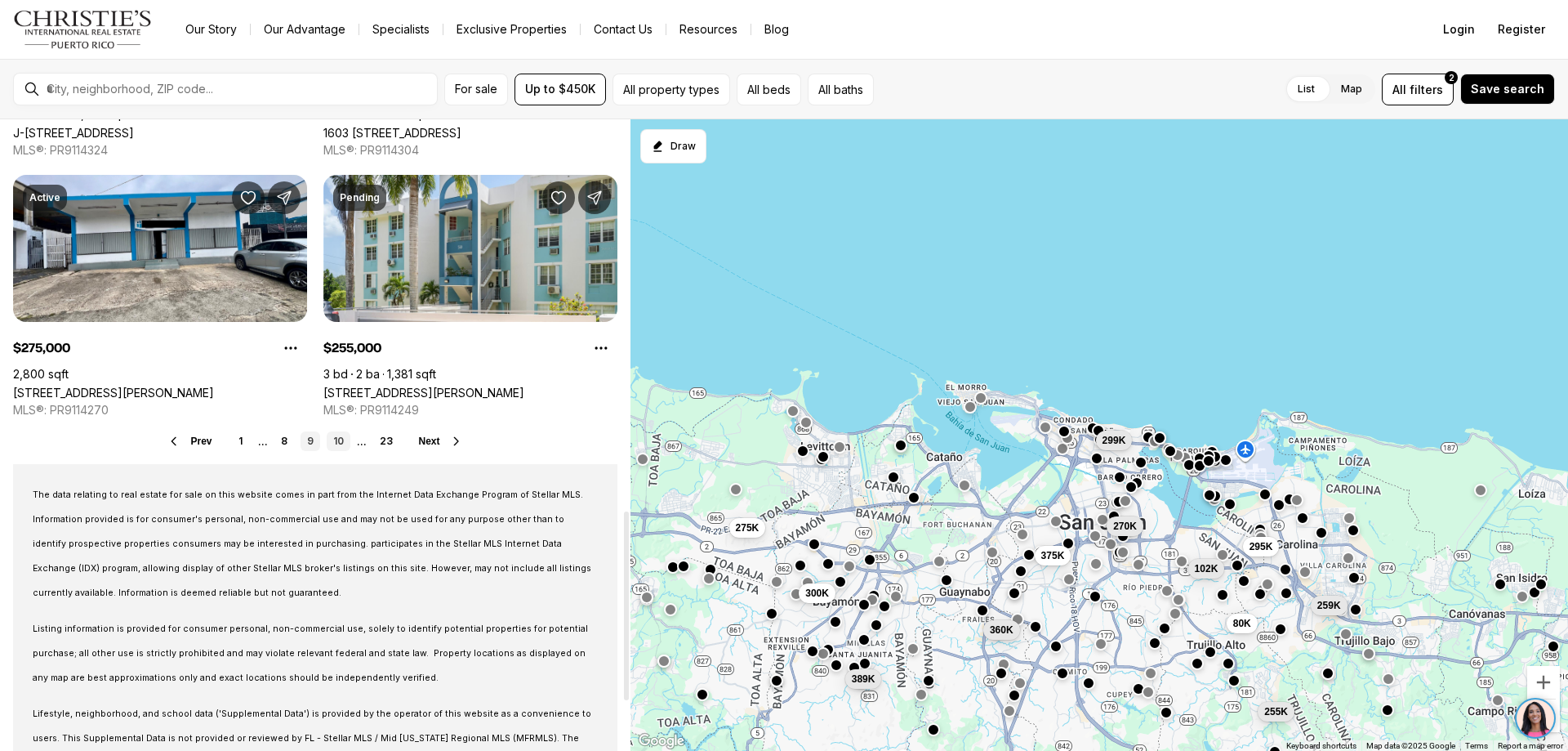
click at [341, 441] on link "10" at bounding box center [338, 441] width 24 height 19
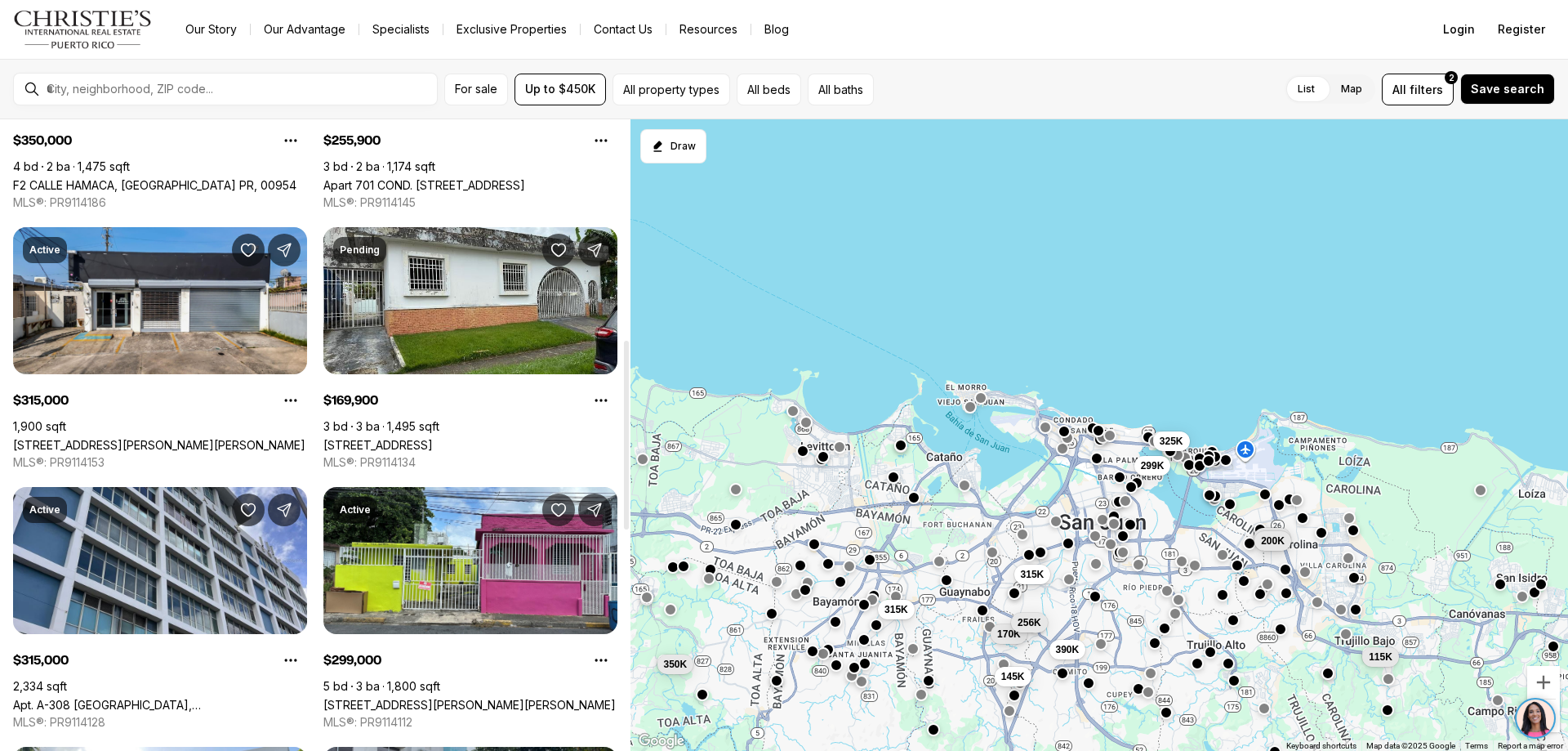
scroll to position [1144, 0]
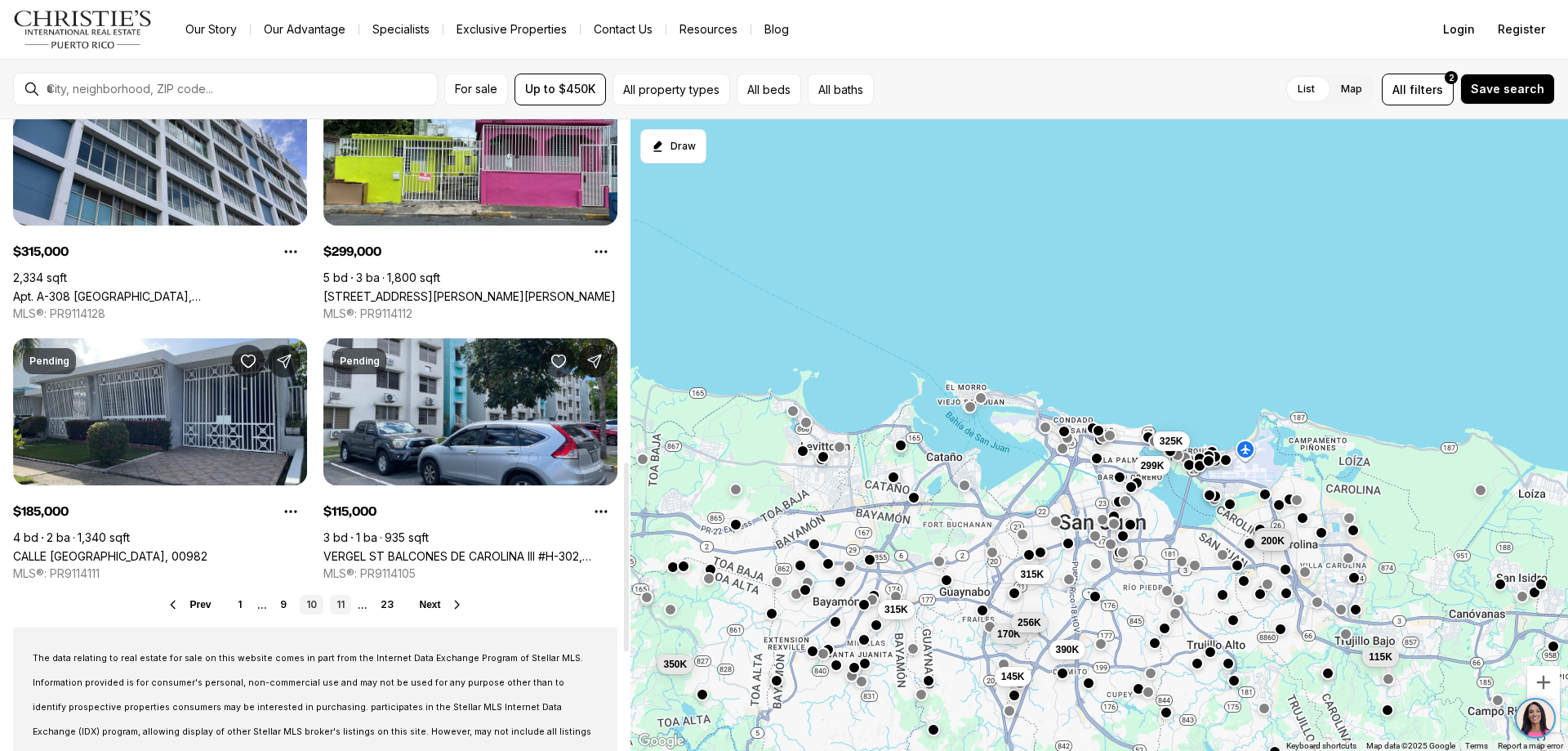
click at [341, 600] on link "11" at bounding box center [340, 604] width 21 height 19
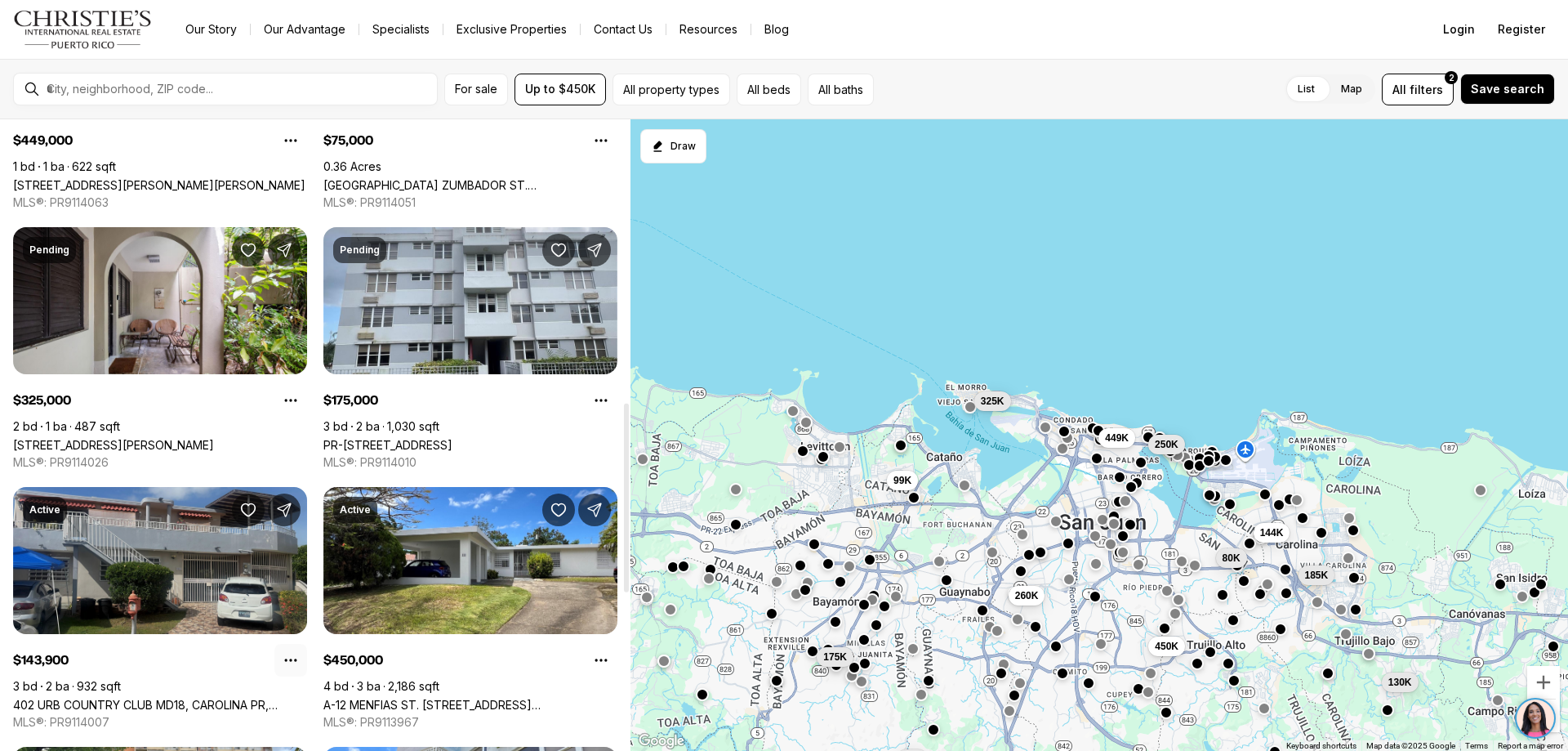
scroll to position [1144, 0]
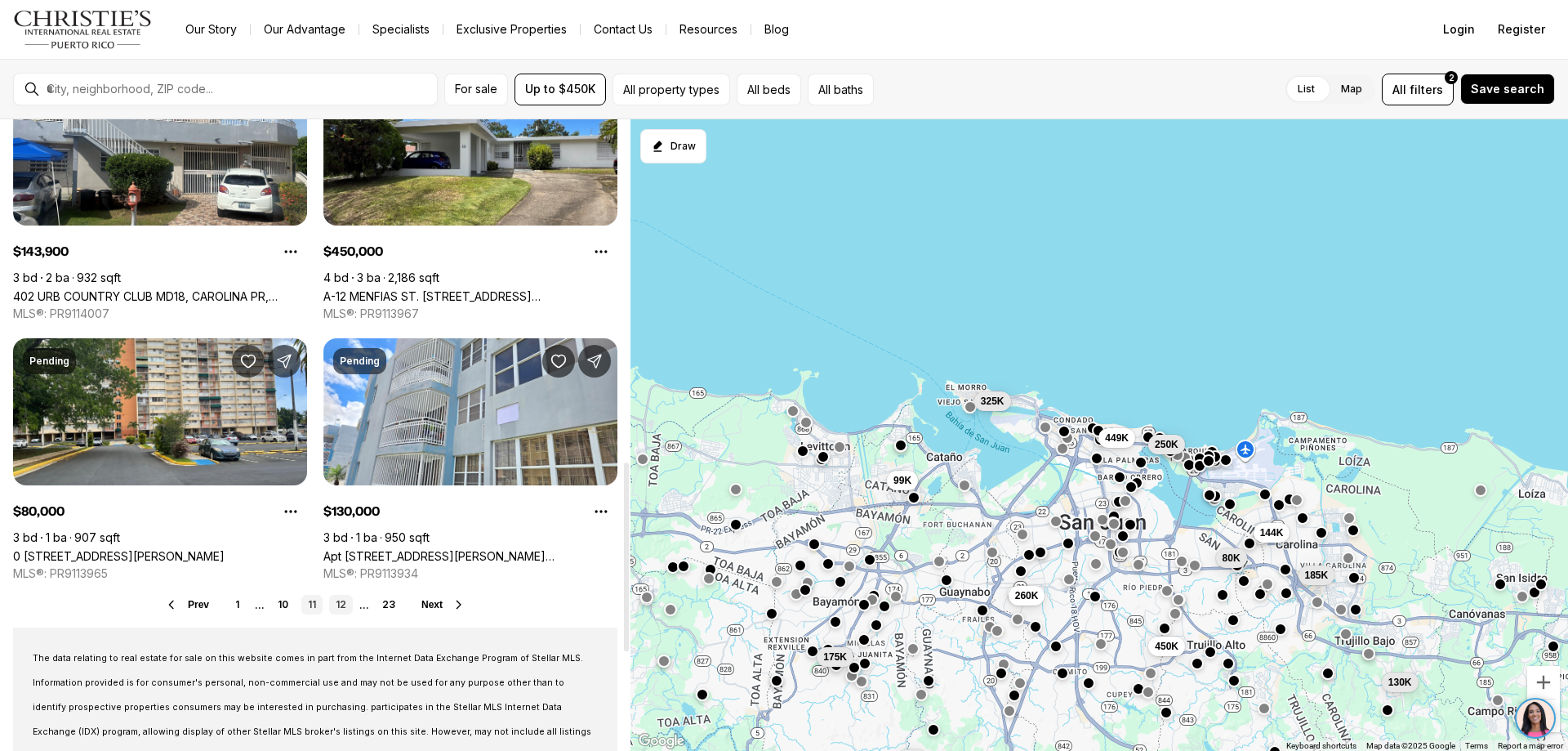
click at [342, 601] on link "12" at bounding box center [341, 604] width 24 height 19
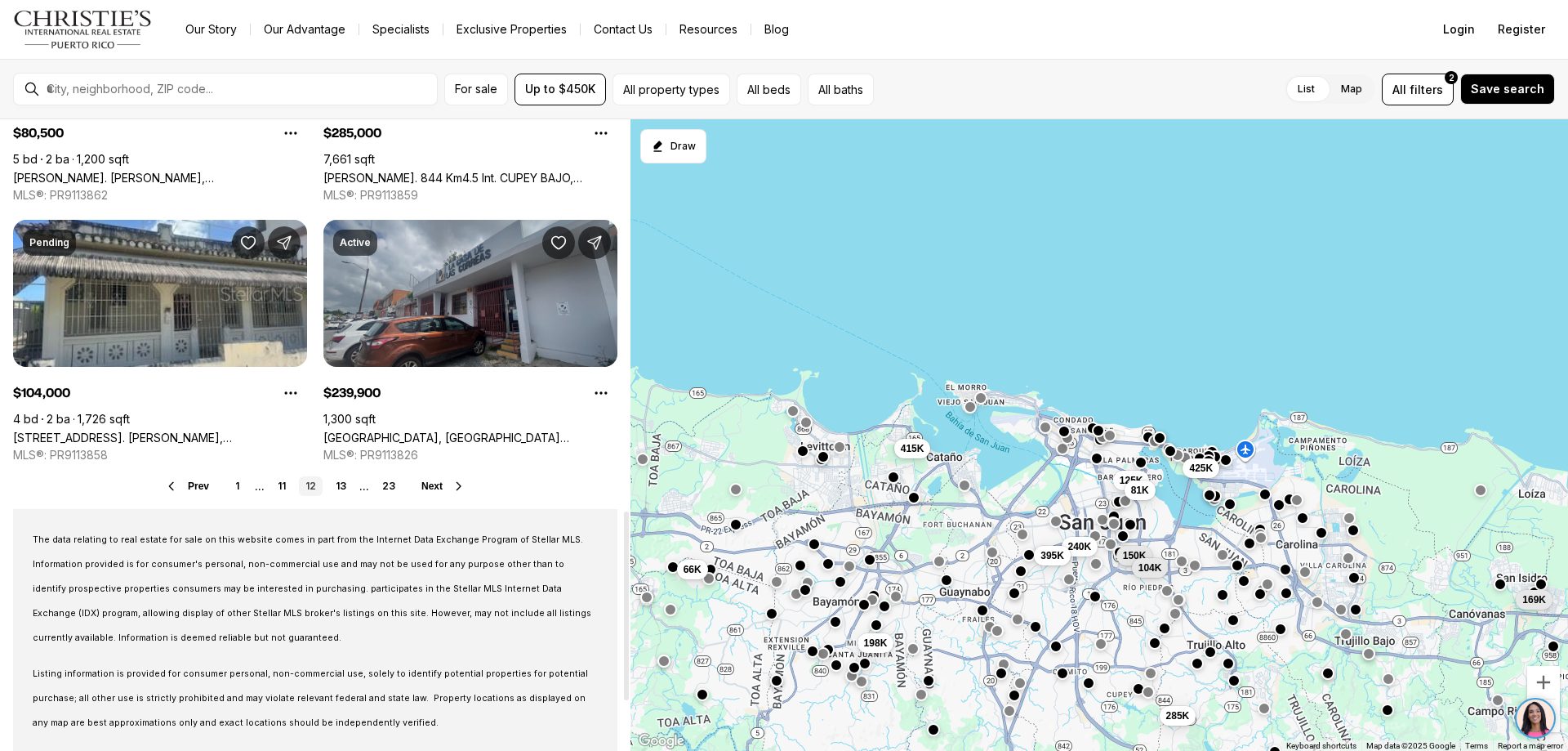
scroll to position [1307, 0]
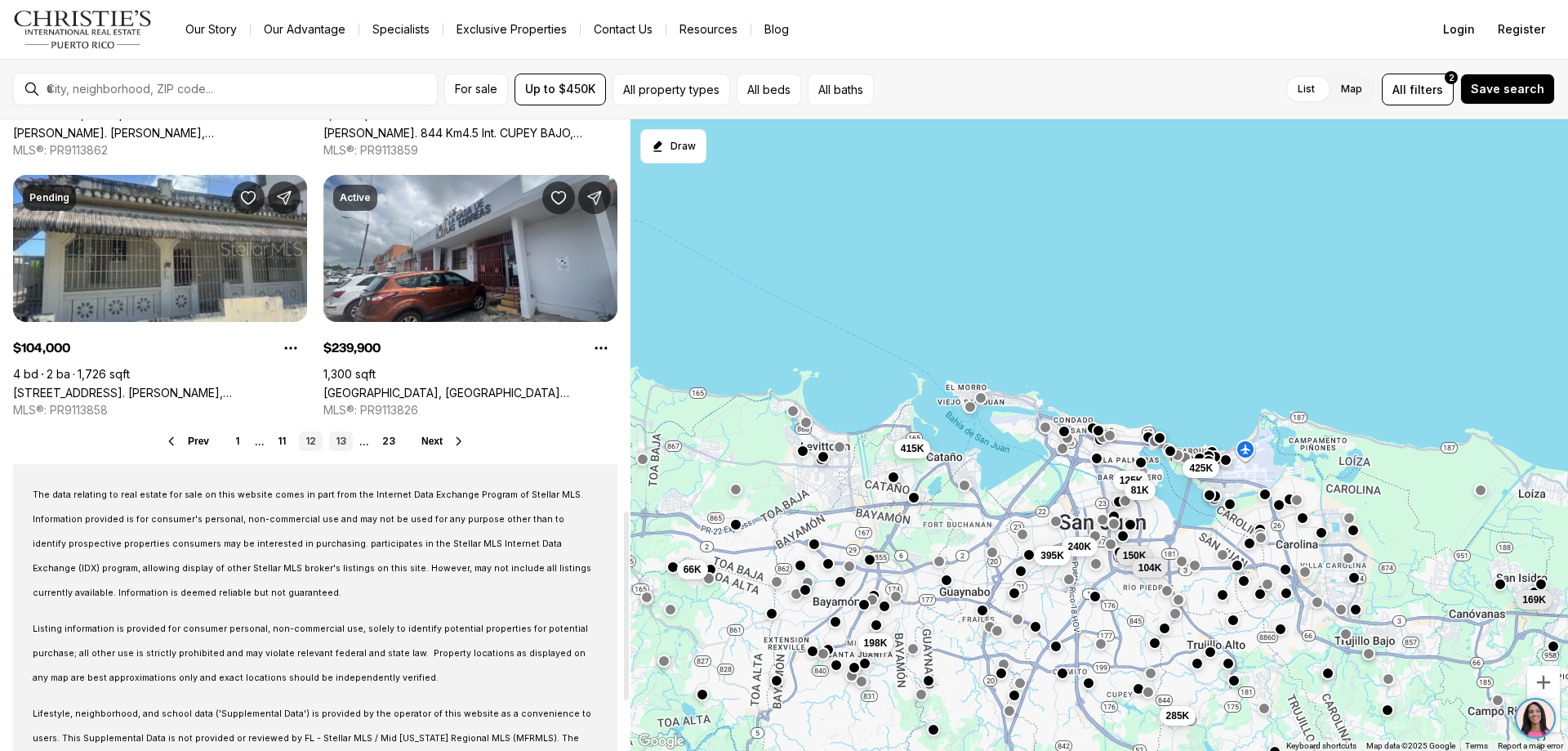
click at [343, 441] on link "13" at bounding box center [341, 441] width 24 height 19
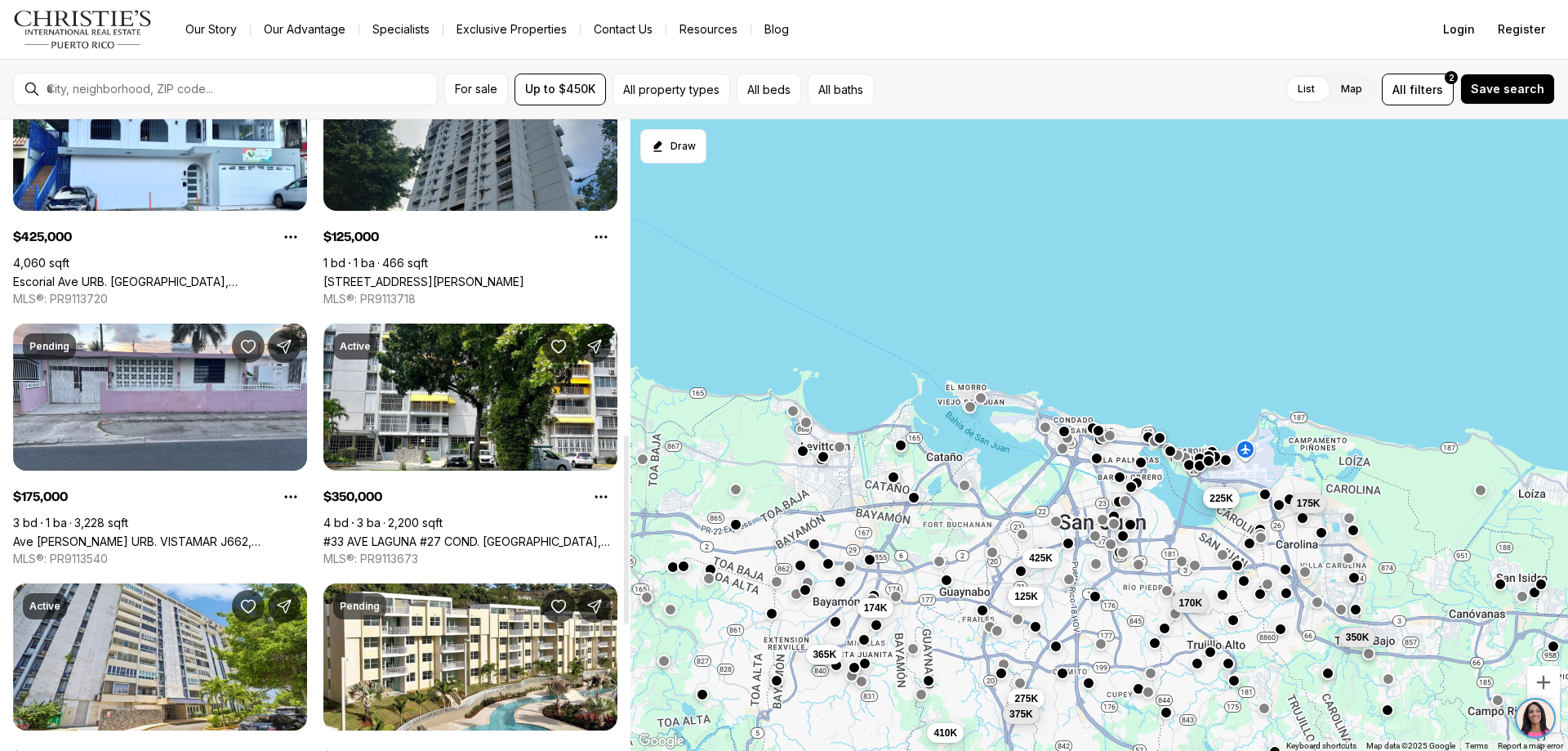
scroll to position [1144, 0]
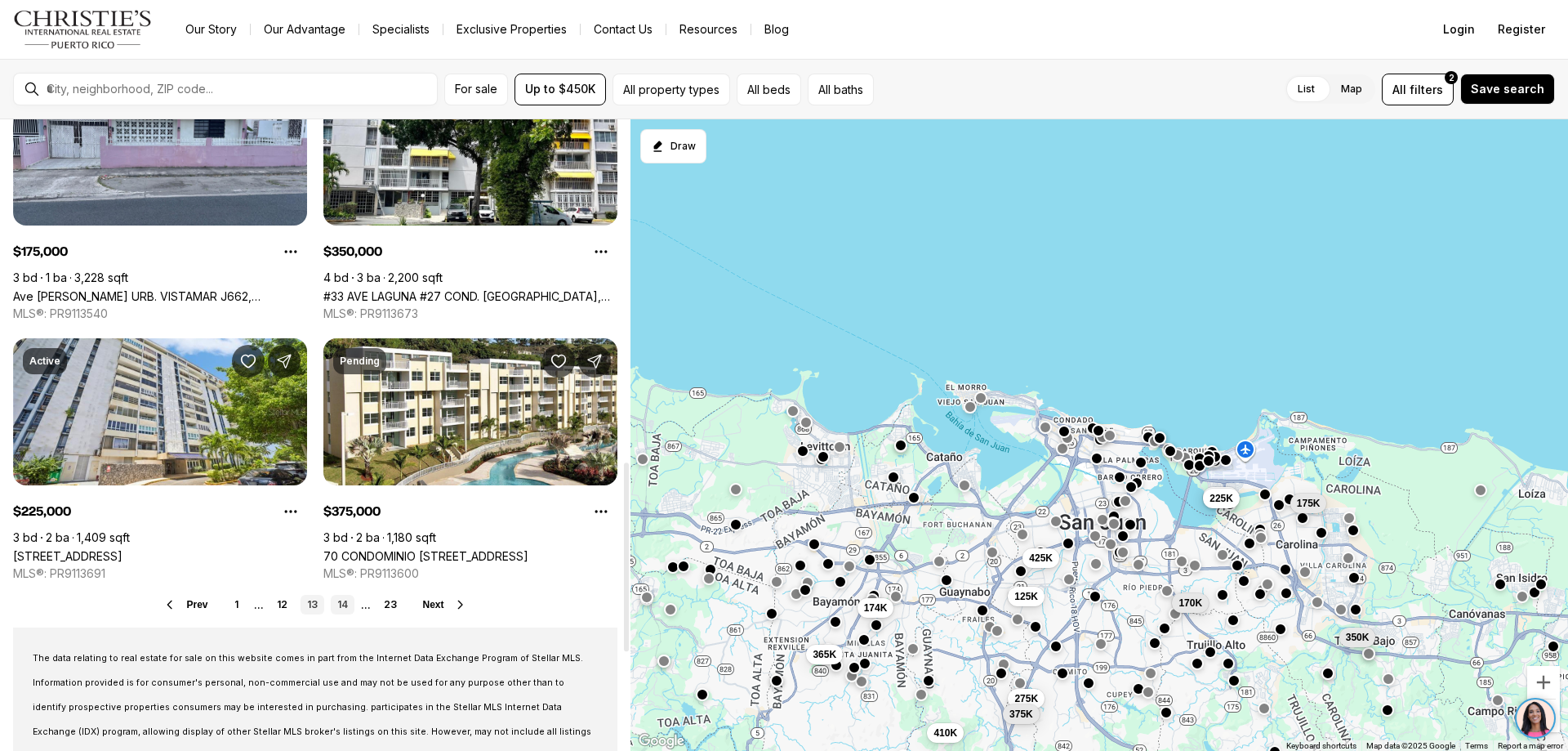
click at [343, 602] on link "14" at bounding box center [342, 604] width 24 height 19
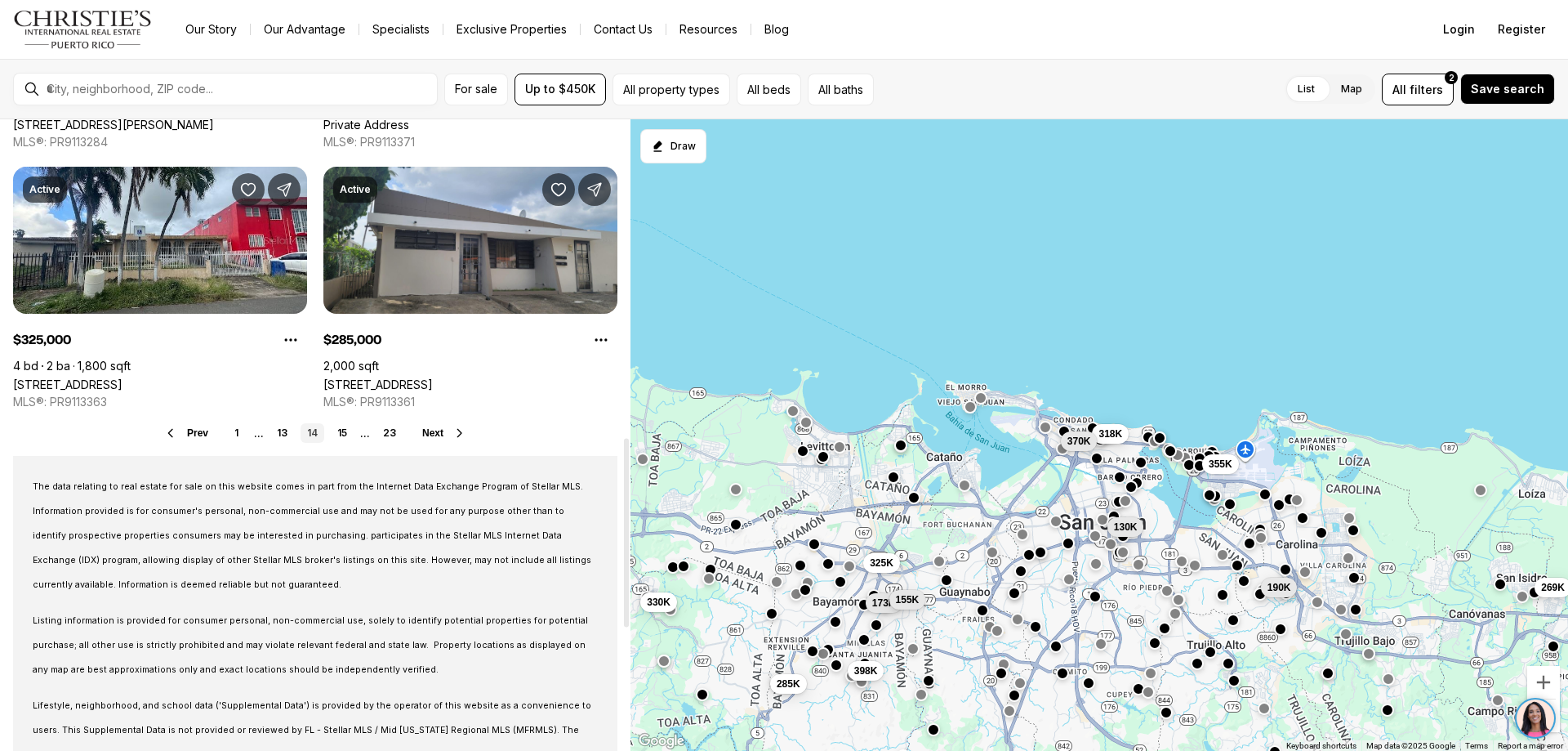
scroll to position [1470, 0]
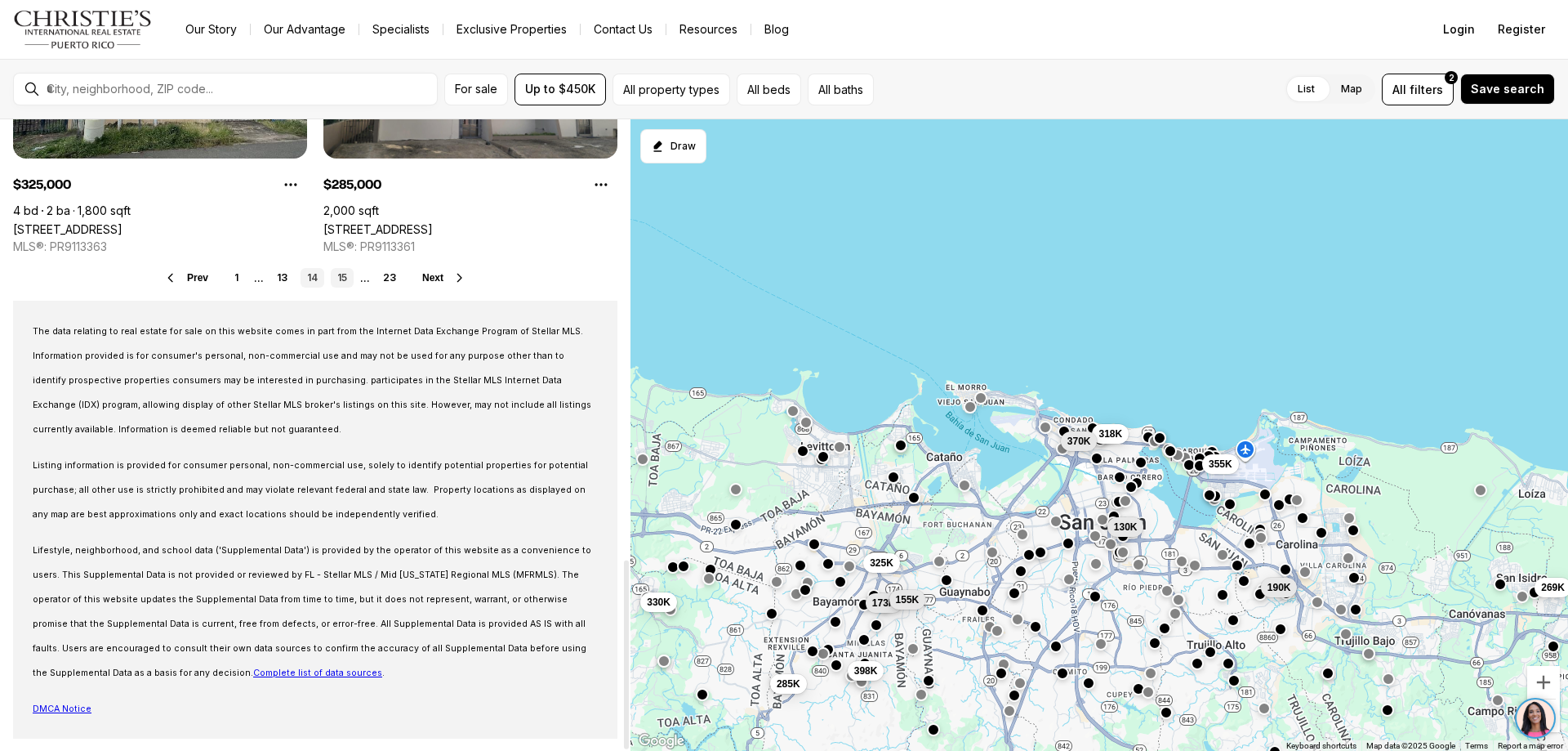
click at [343, 275] on link "15" at bounding box center [342, 278] width 23 height 19
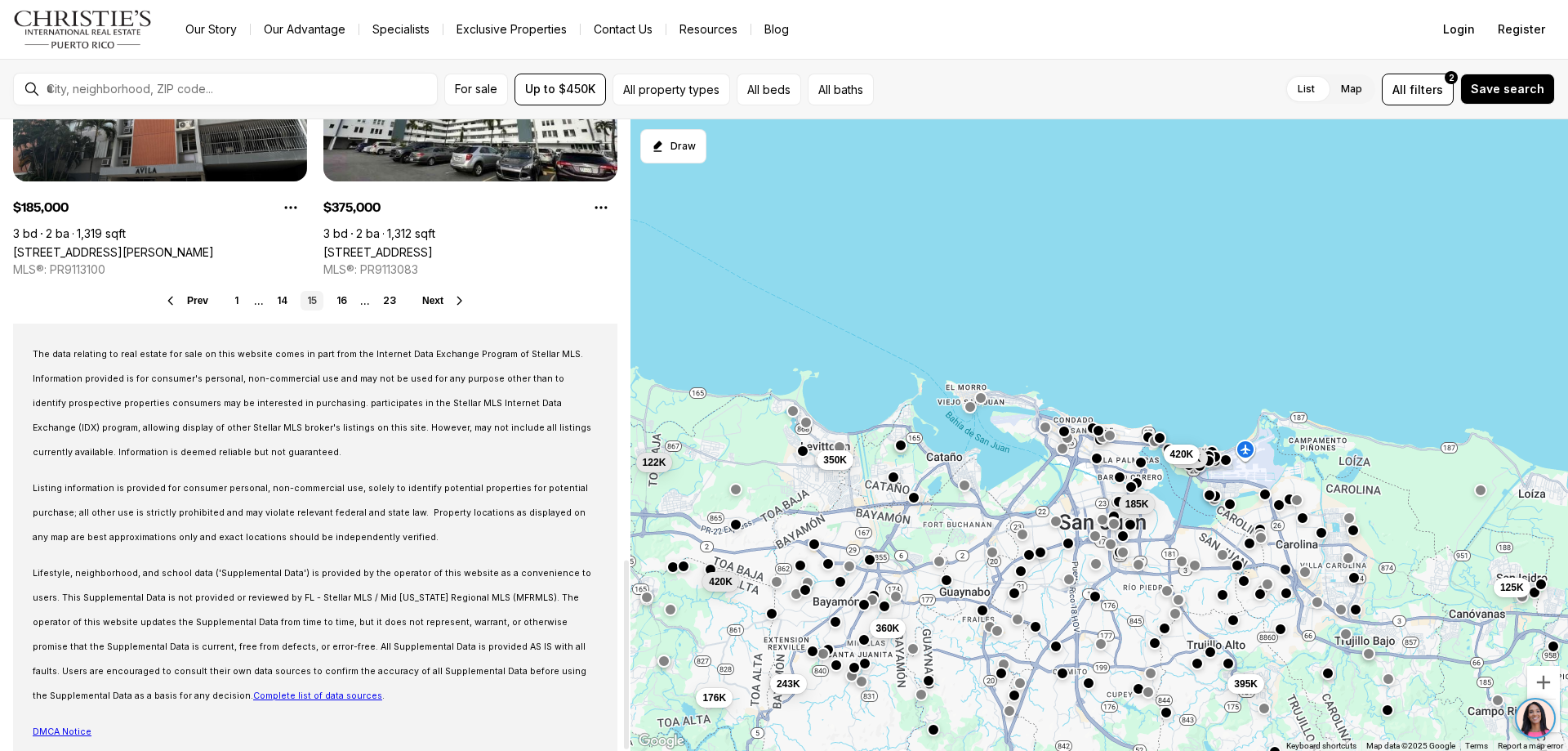
scroll to position [1470, 0]
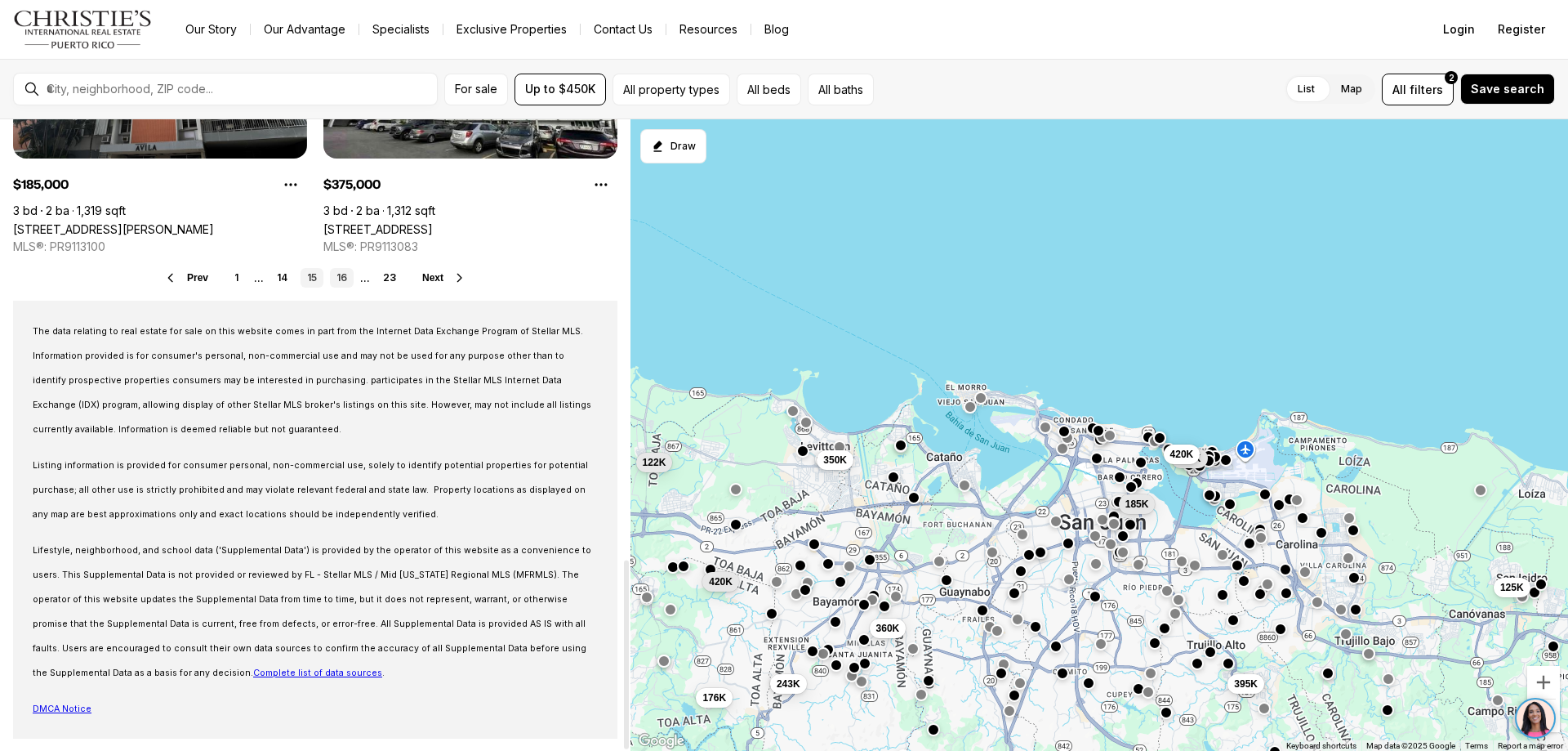
click at [345, 276] on link "16" at bounding box center [341, 278] width 24 height 19
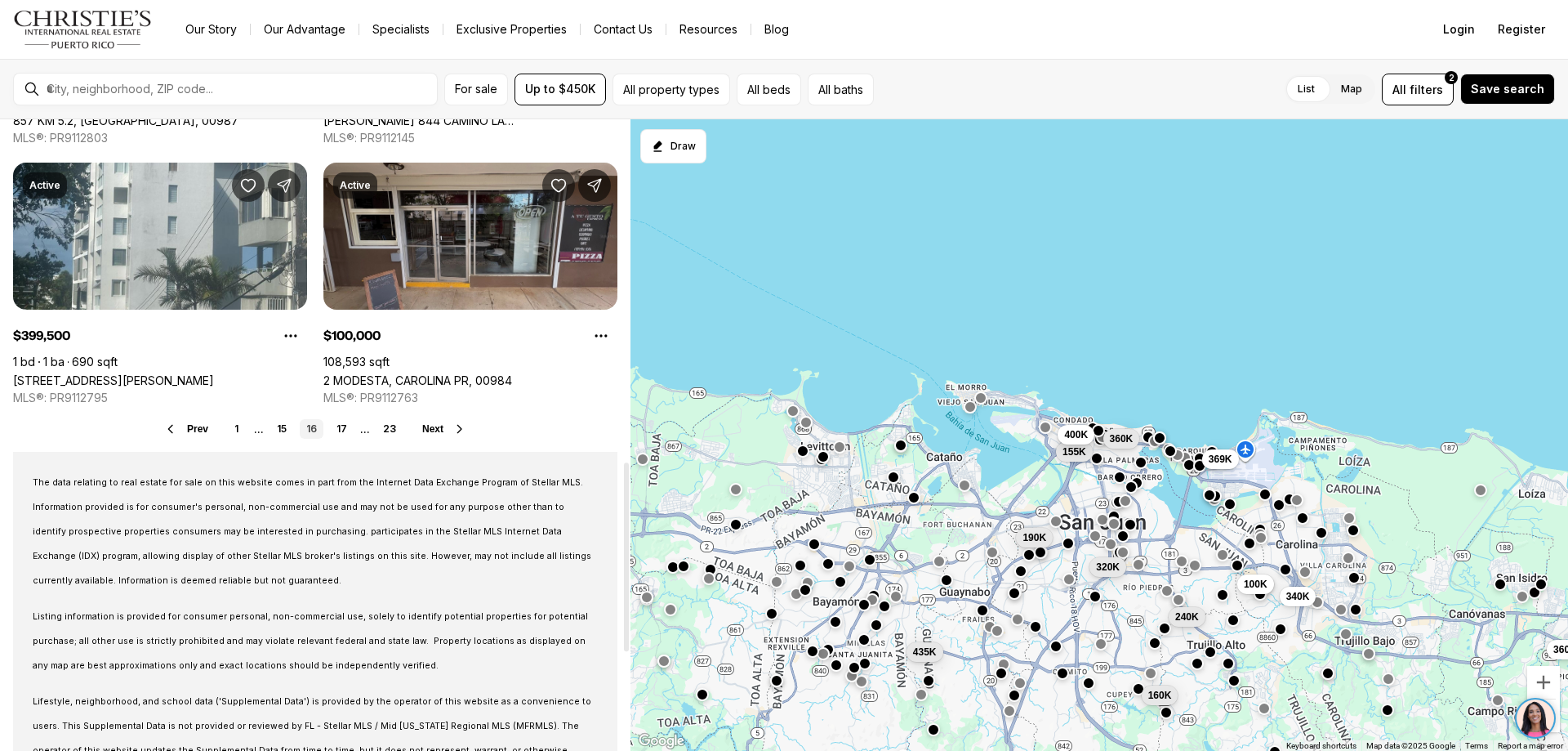
scroll to position [1470, 0]
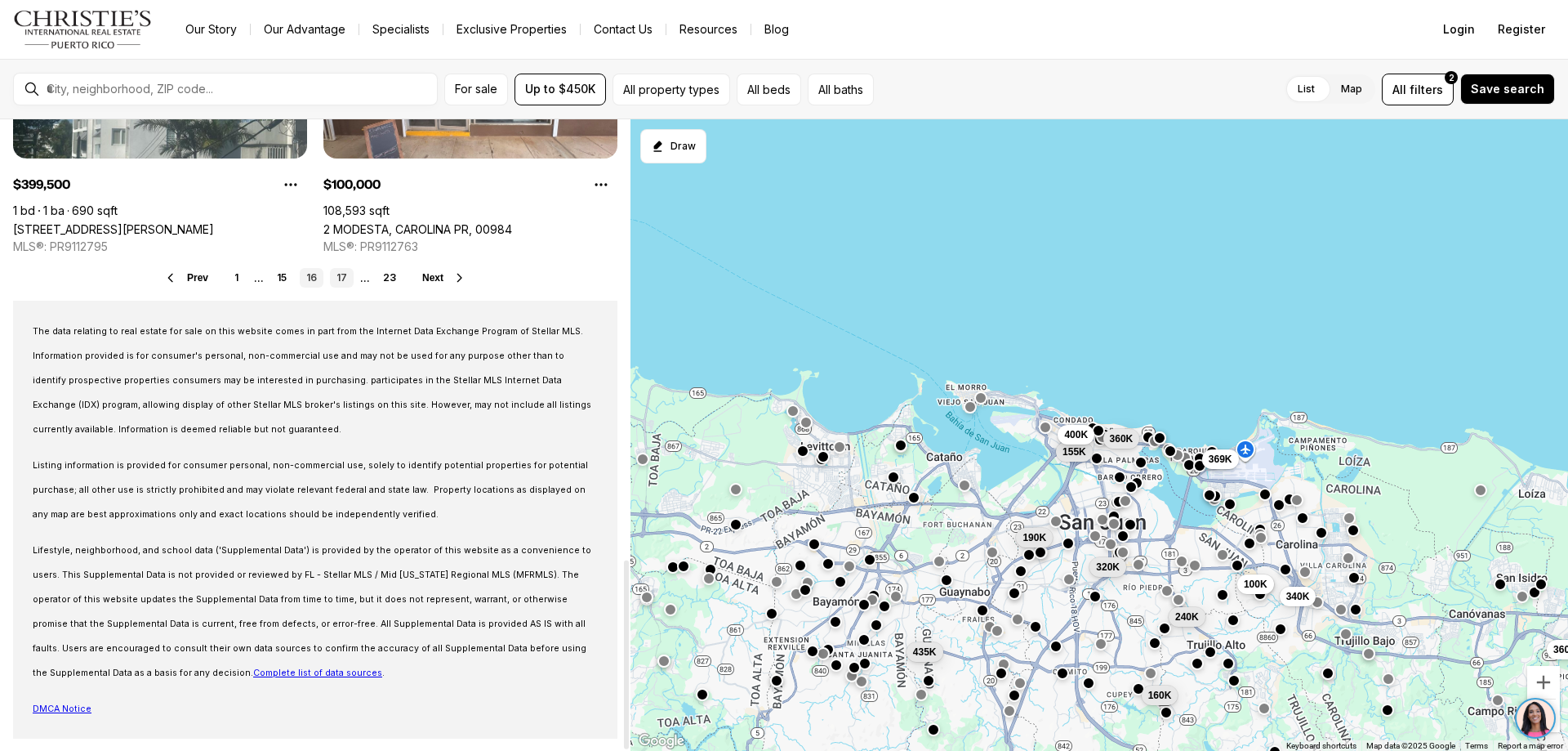
click at [343, 277] on link "17" at bounding box center [341, 278] width 24 height 19
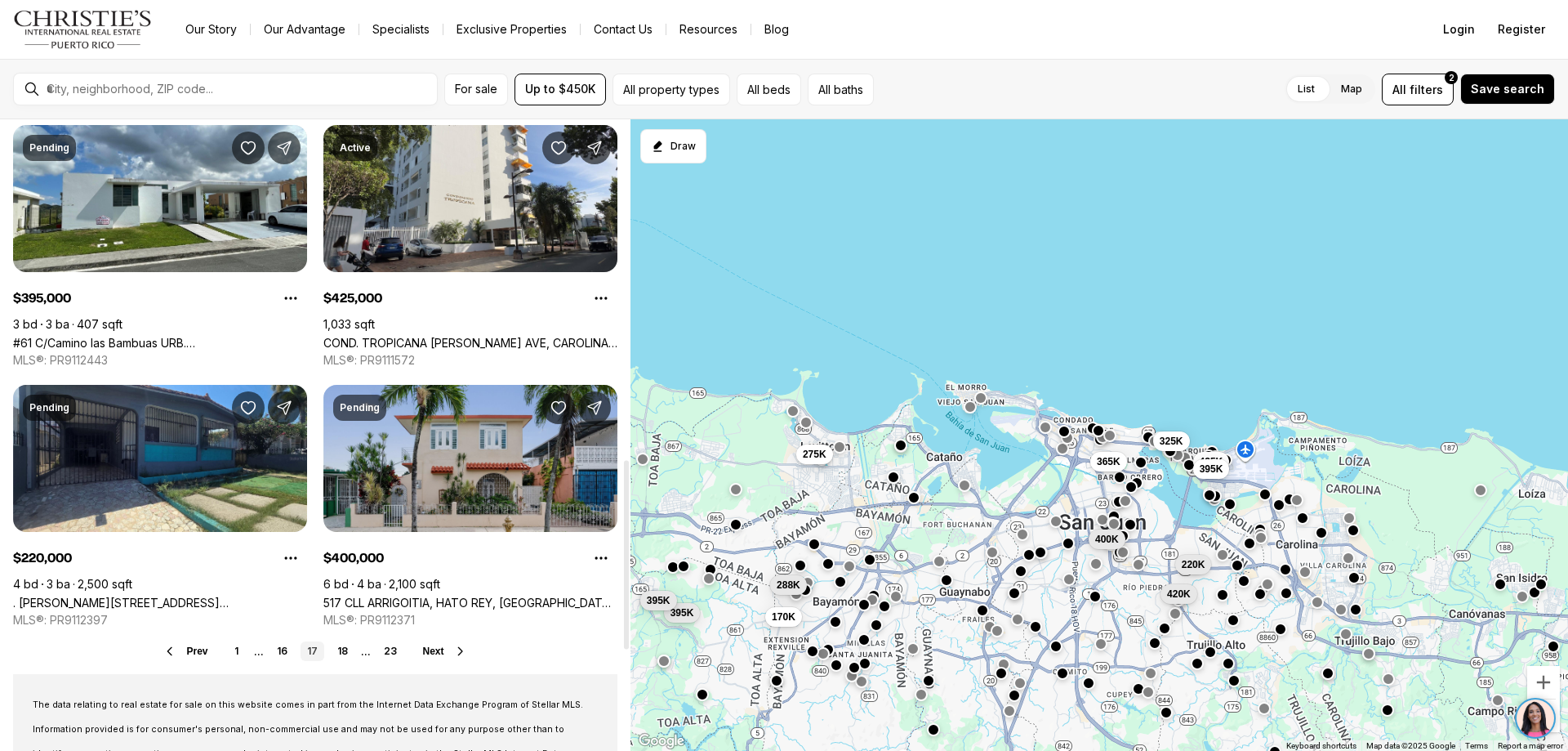
scroll to position [1225, 0]
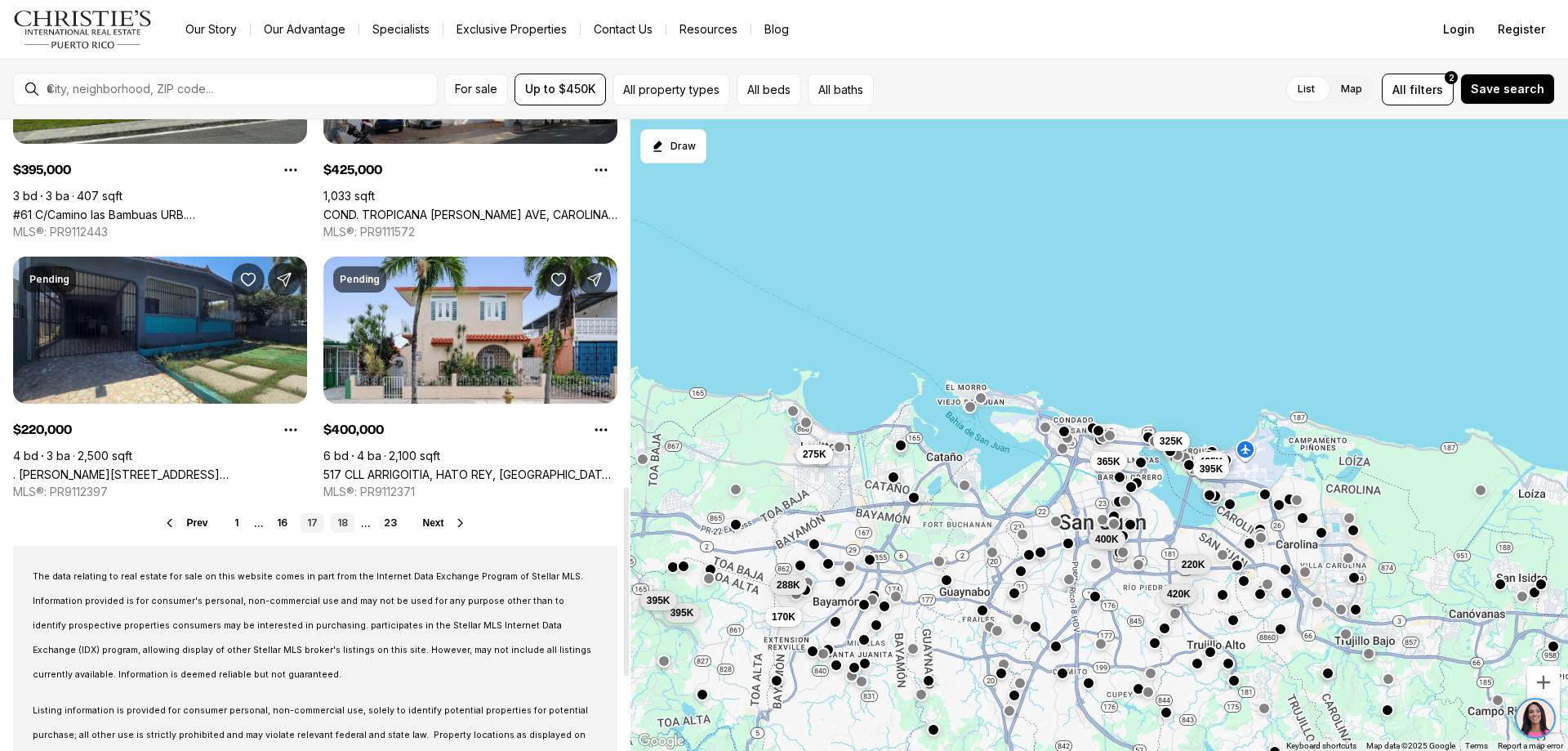
click at [339, 518] on link "18" at bounding box center [342, 522] width 24 height 19
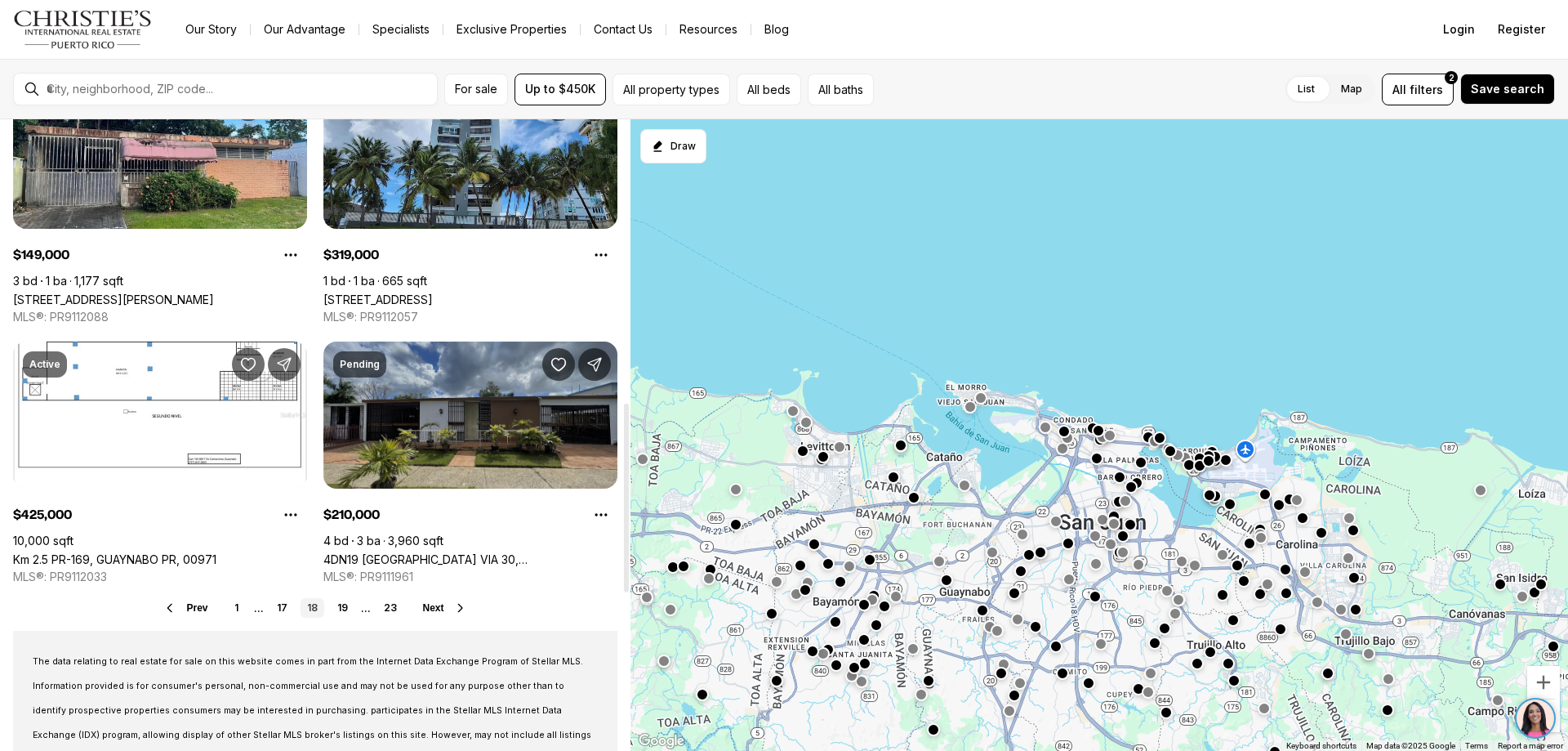
scroll to position [1225, 0]
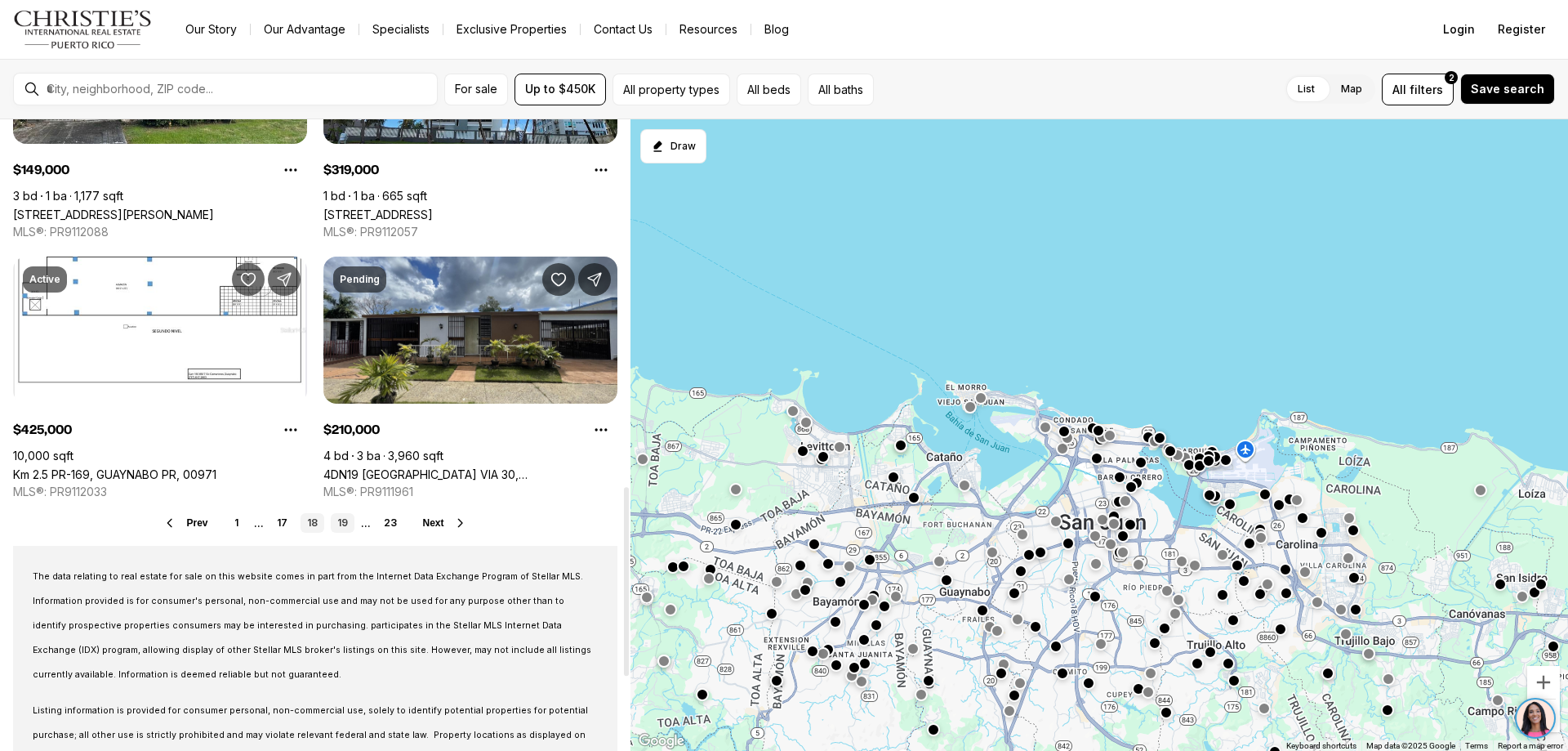
click at [347, 523] on link "19" at bounding box center [342, 522] width 24 height 19
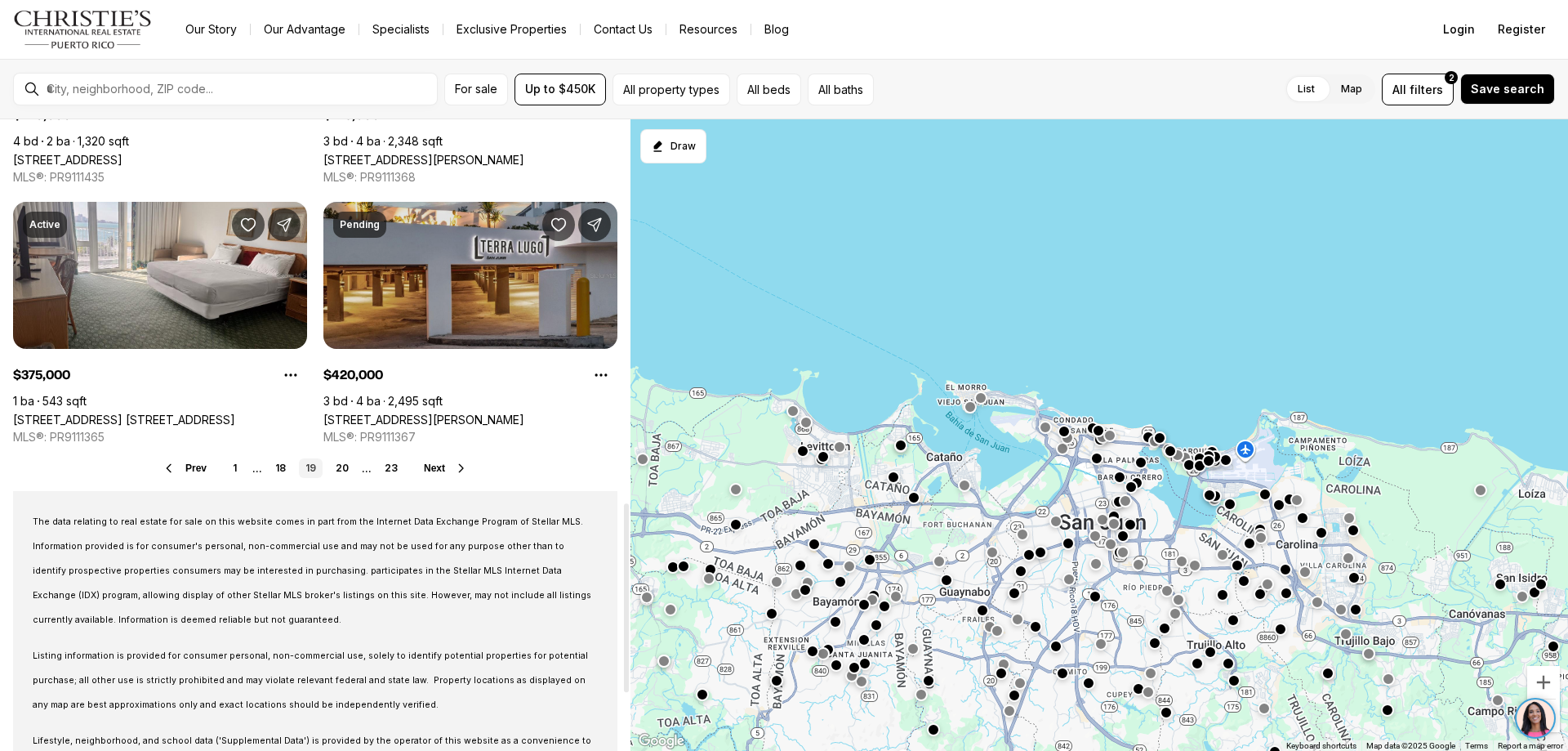
scroll to position [1307, 0]
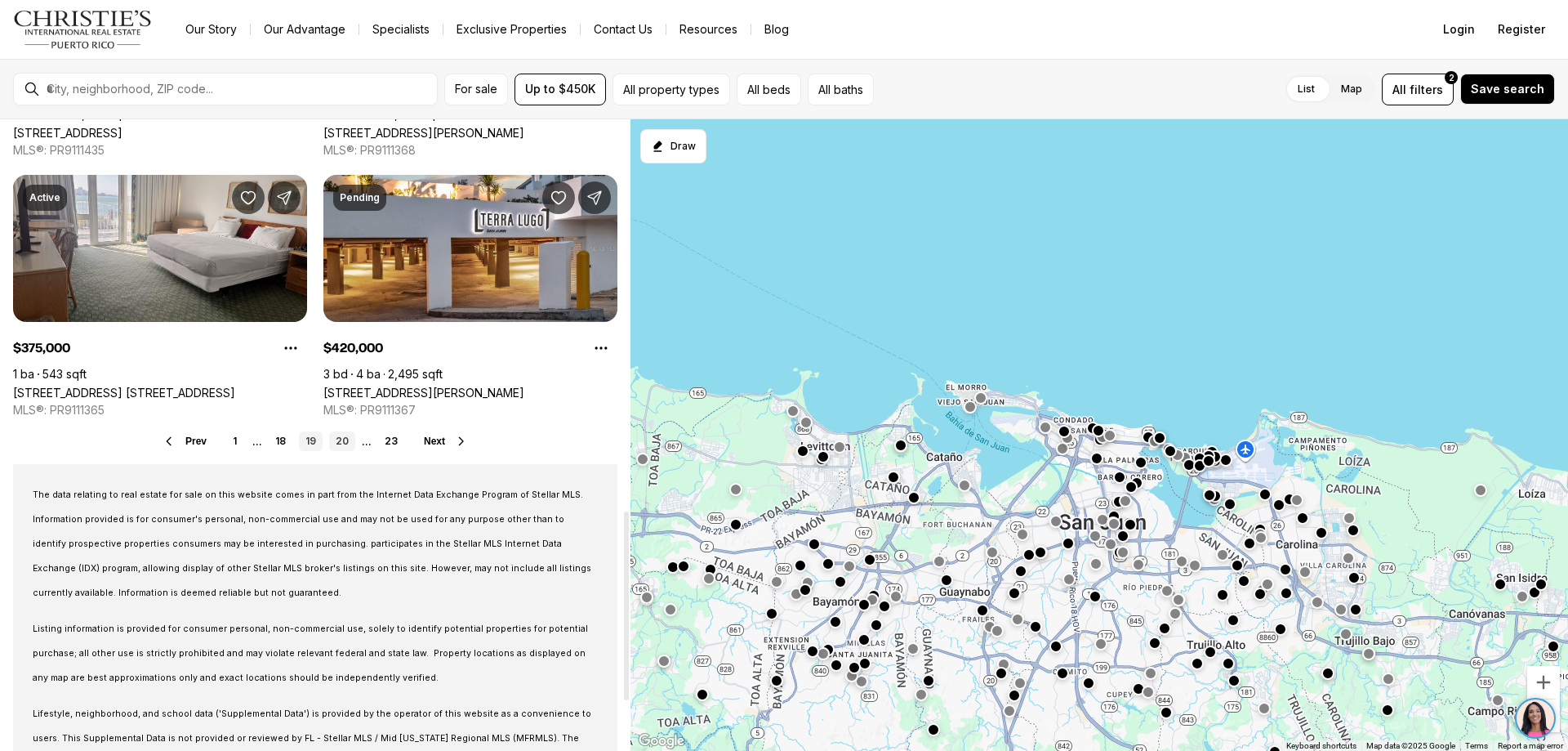
click at [342, 442] on link "20" at bounding box center [342, 441] width 26 height 19
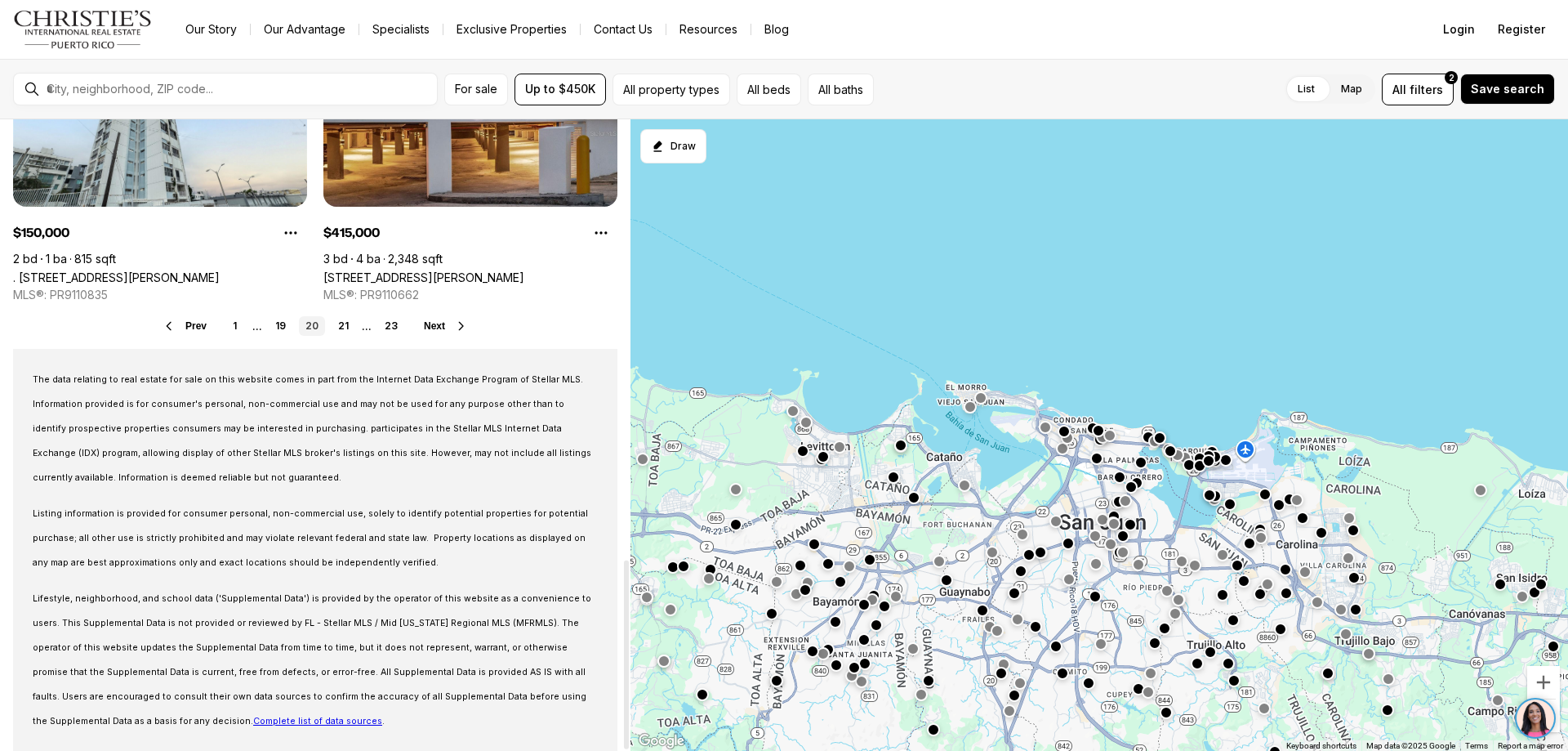
scroll to position [1470, 0]
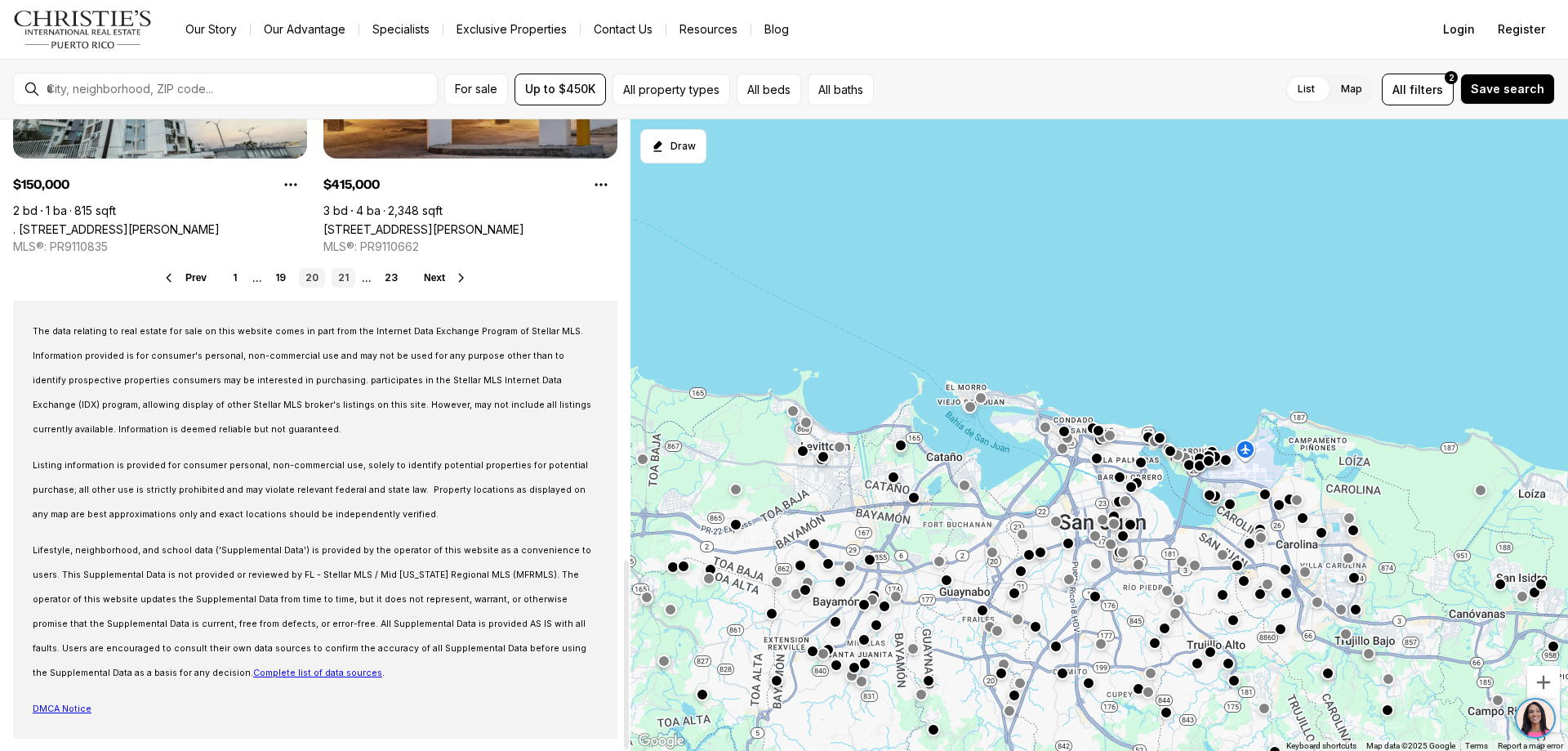
click at [343, 275] on link "21" at bounding box center [343, 278] width 24 height 19
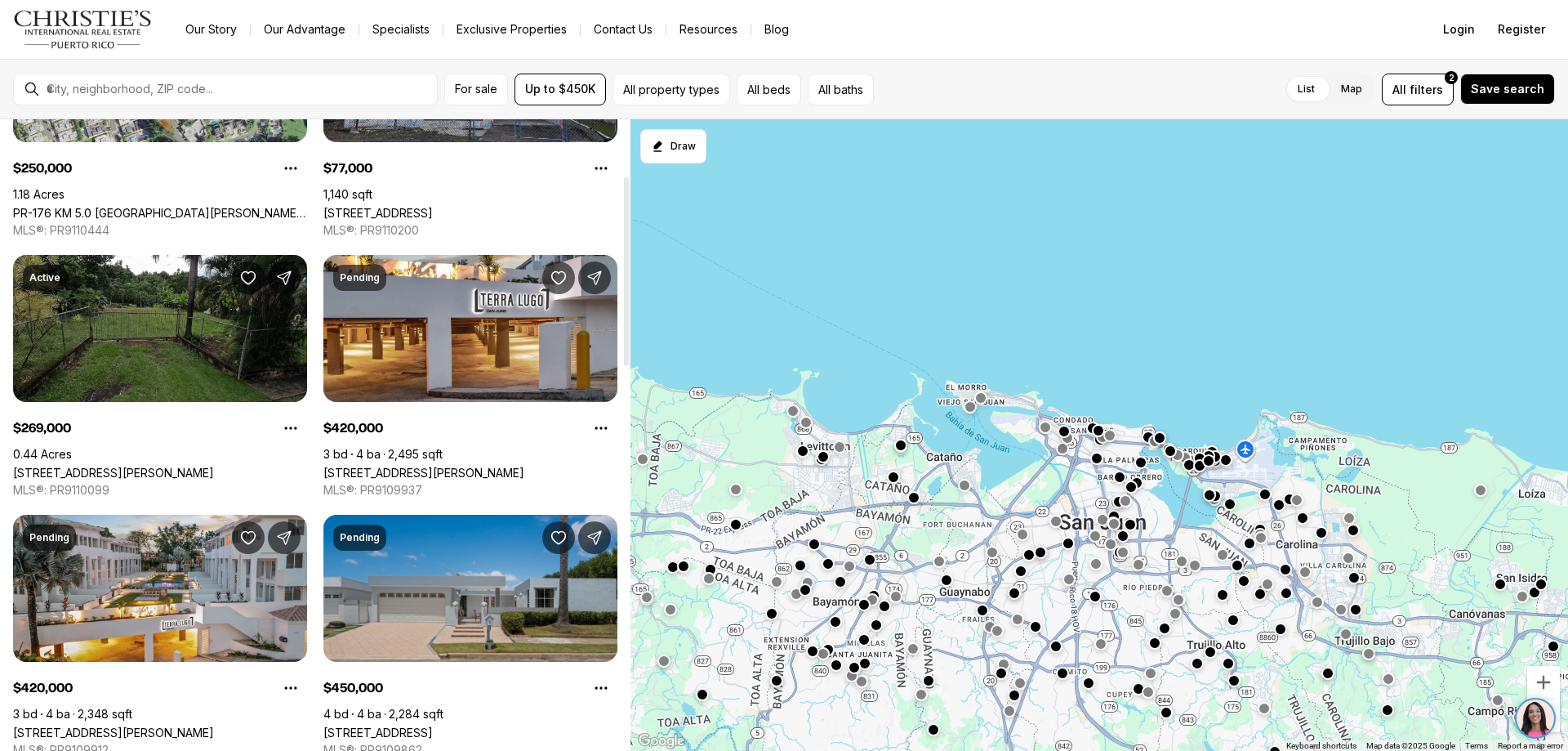
scroll to position [245, 0]
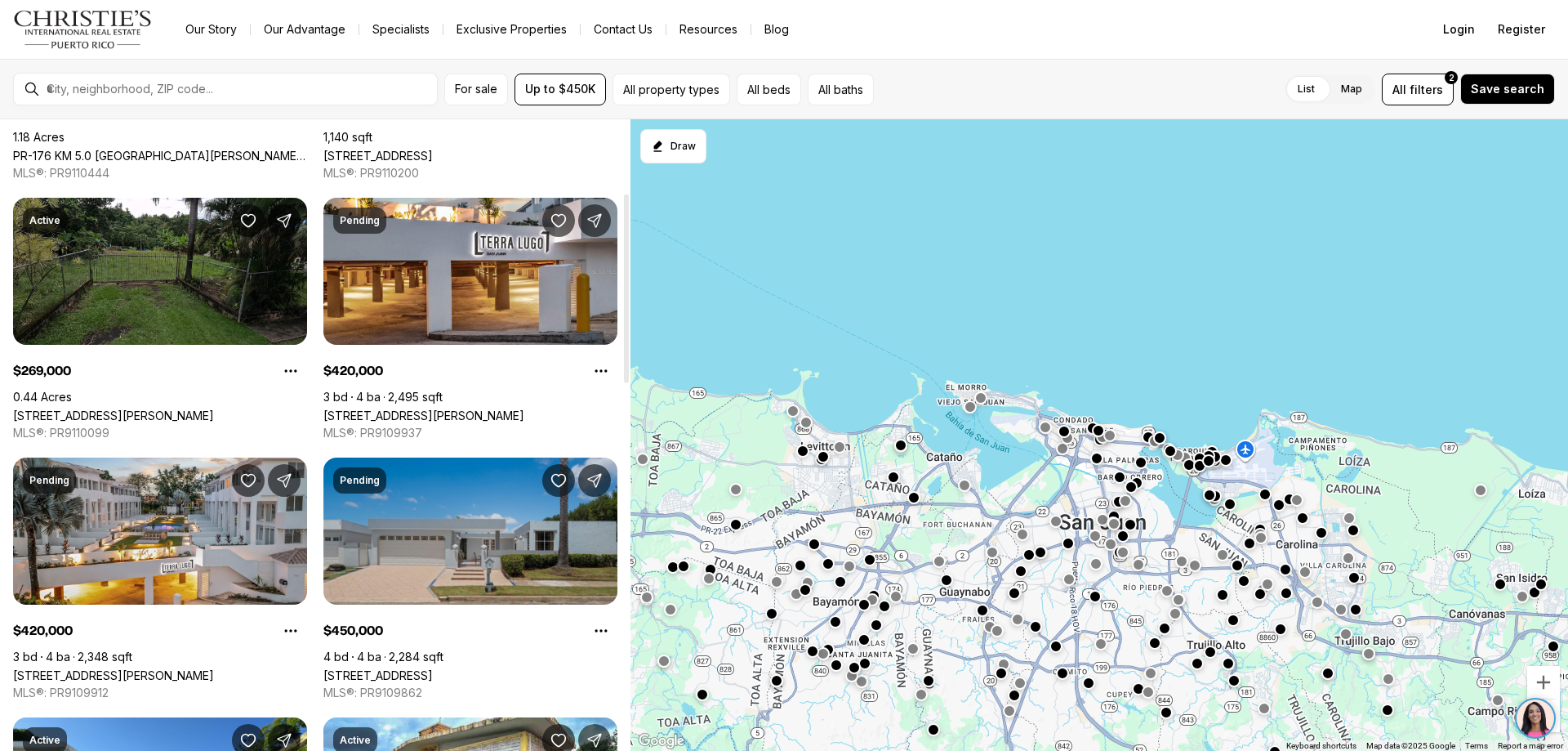
click at [419, 668] on link "[STREET_ADDRESS]" at bounding box center [378, 674] width 109 height 13
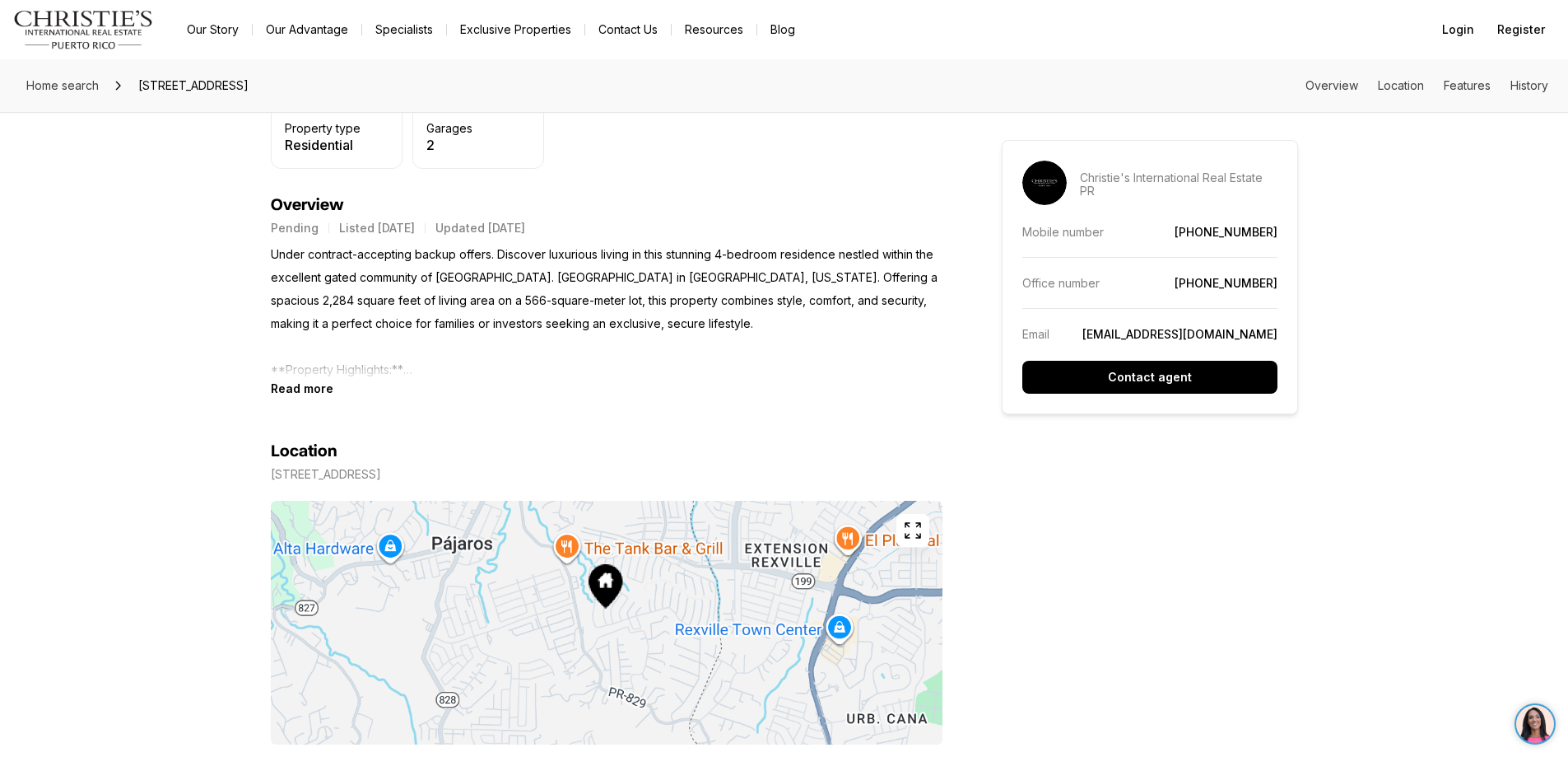
scroll to position [741, 0]
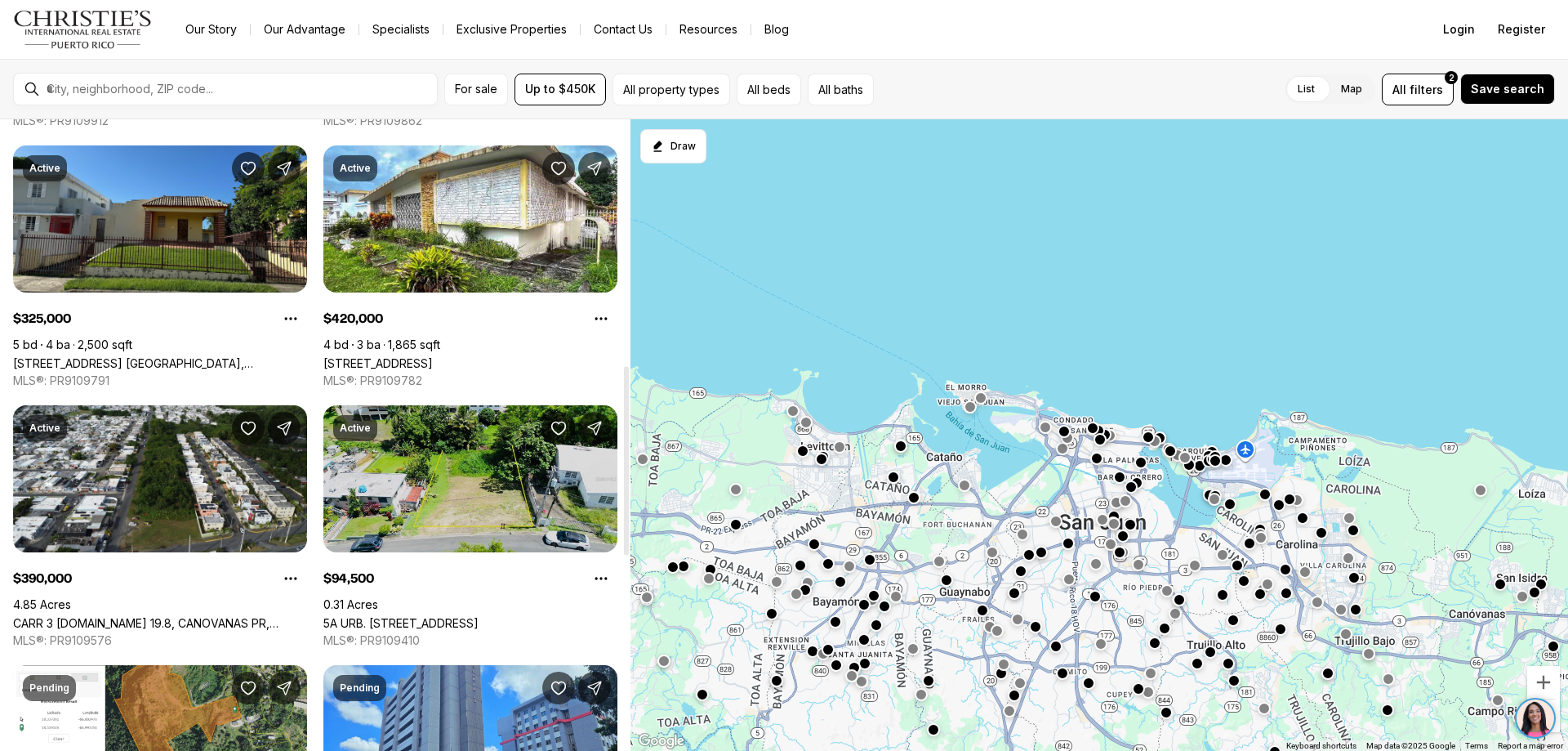
scroll to position [1061, 0]
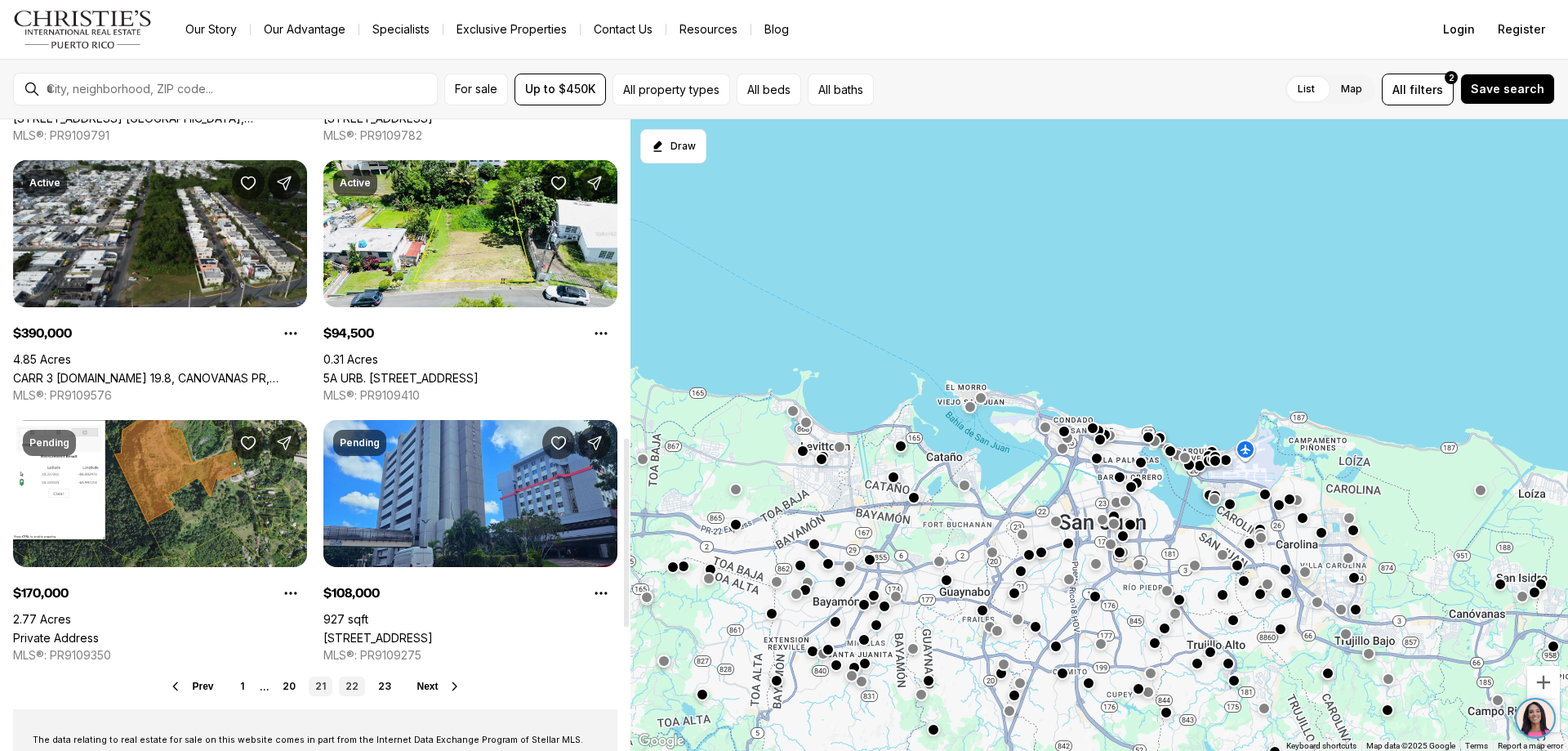
click at [352, 686] on link "22" at bounding box center [352, 686] width 26 height 19
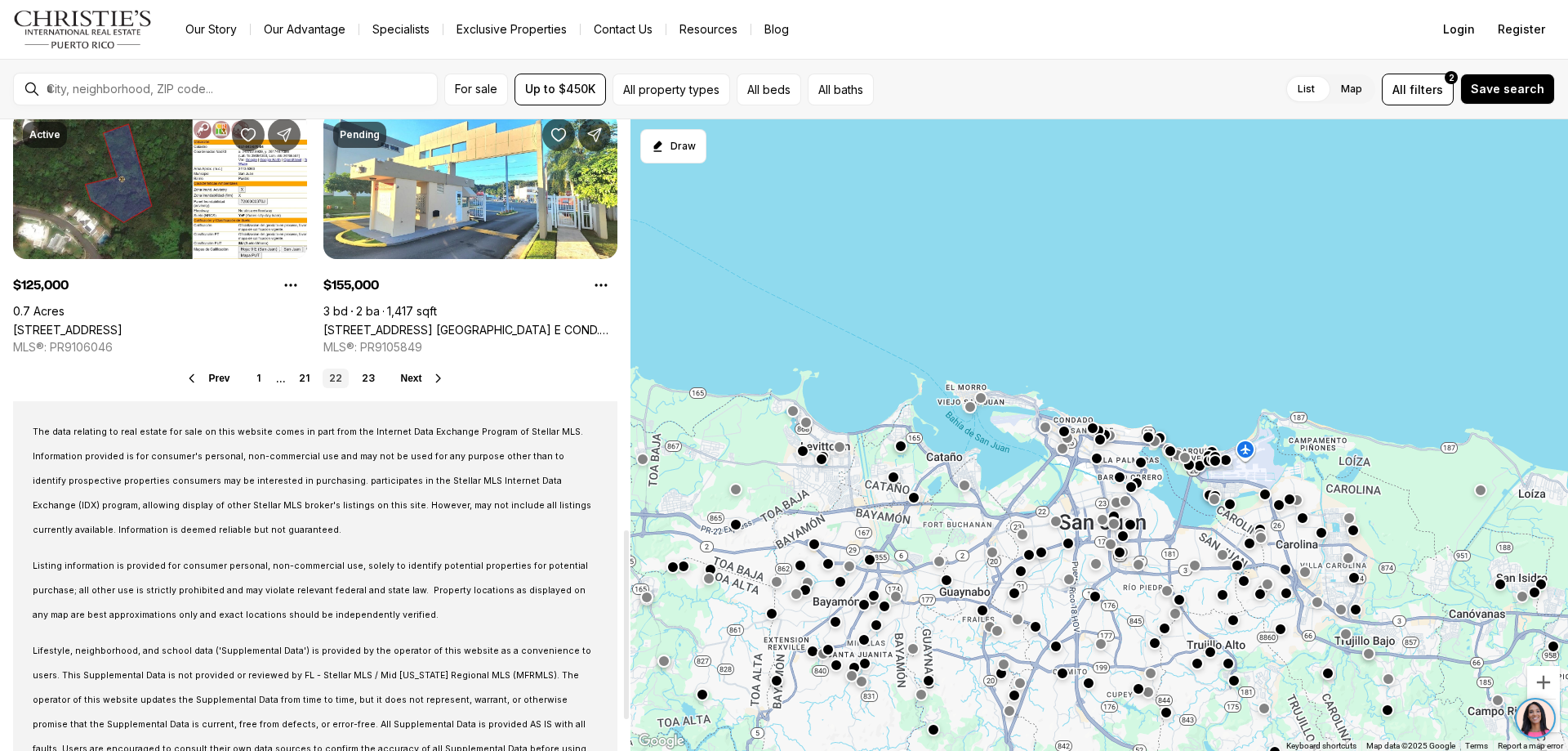
scroll to position [1380, 0]
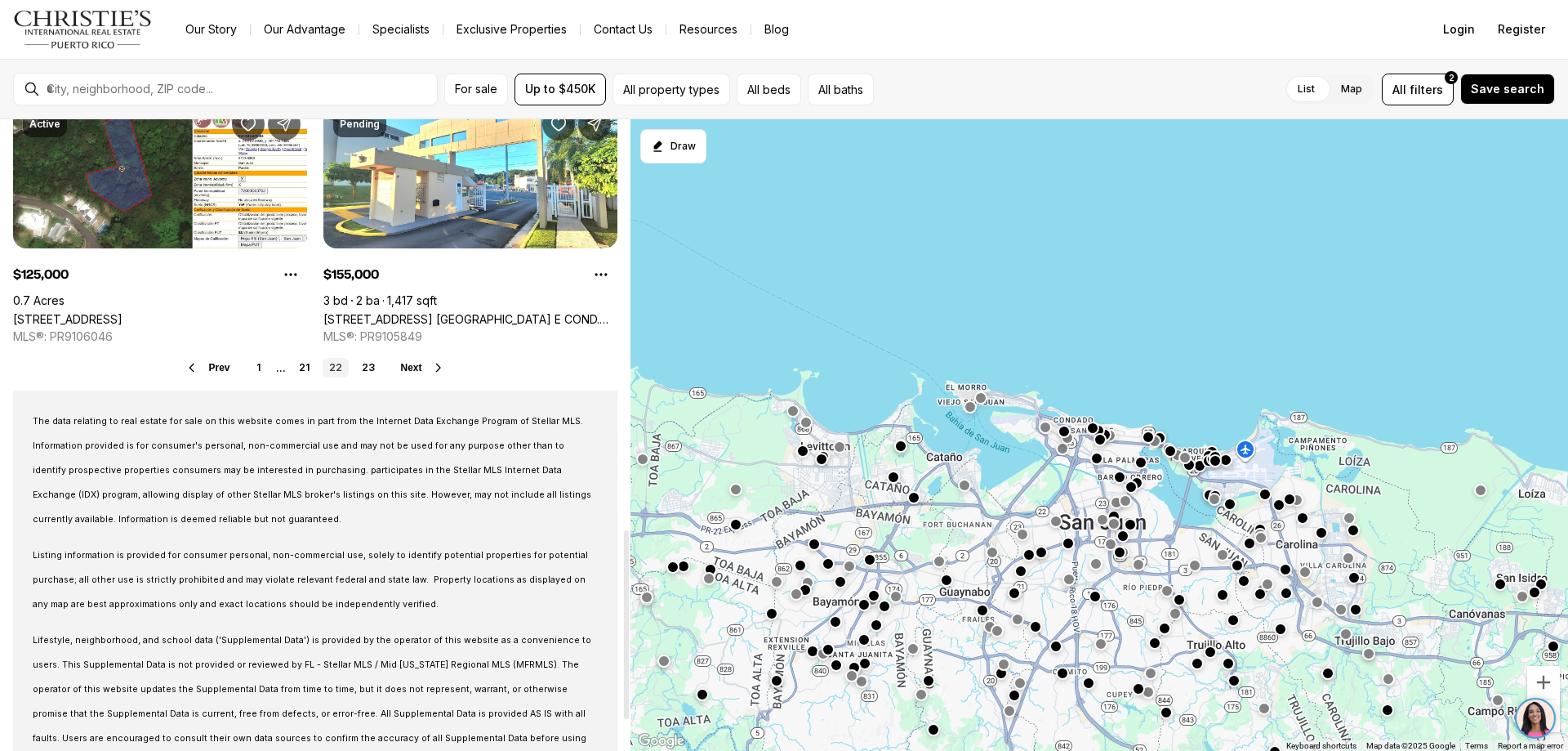
drag, startPoint x: 629, startPoint y: 130, endPoint x: 624, endPoint y: 542, distance: 412.0
click at [624, 542] on div at bounding box center [625, 624] width 5 height 189
click at [368, 370] on link "23" at bounding box center [368, 367] width 26 height 19
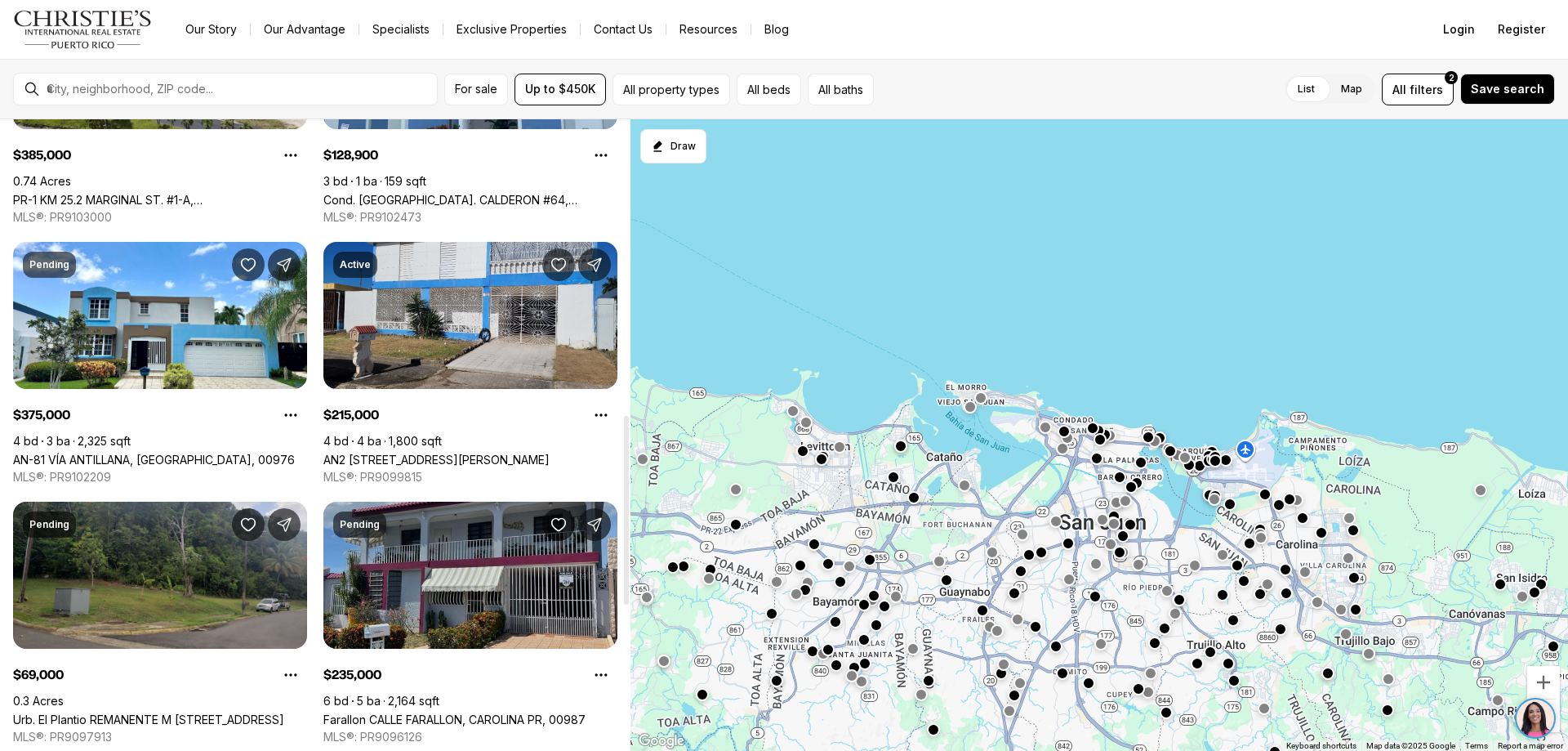
scroll to position [1470, 0]
